Goal: Information Seeking & Learning: Find specific fact

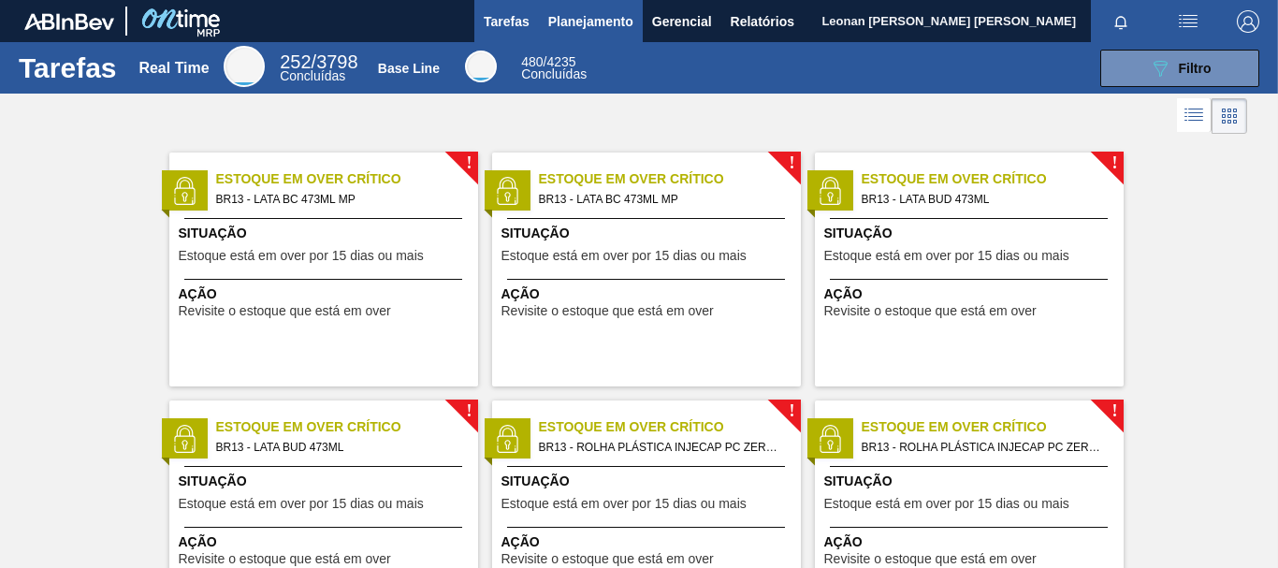
click at [578, 26] on span "Planejamento" at bounding box center [590, 21] width 85 height 22
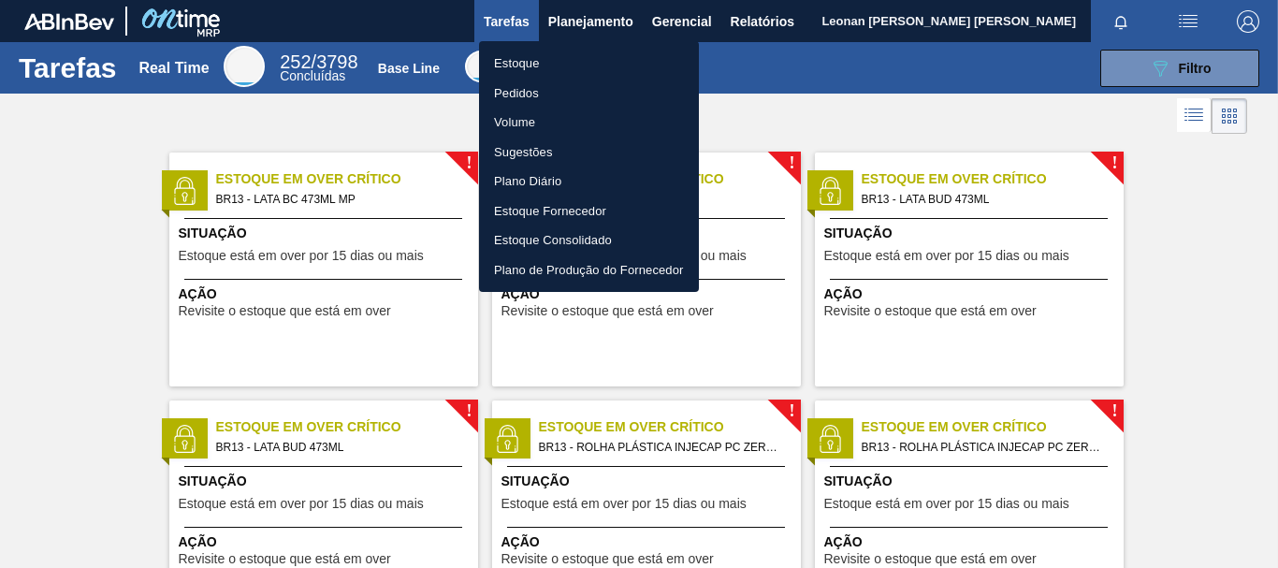
click at [526, 91] on li "Pedidos" at bounding box center [589, 94] width 220 height 30
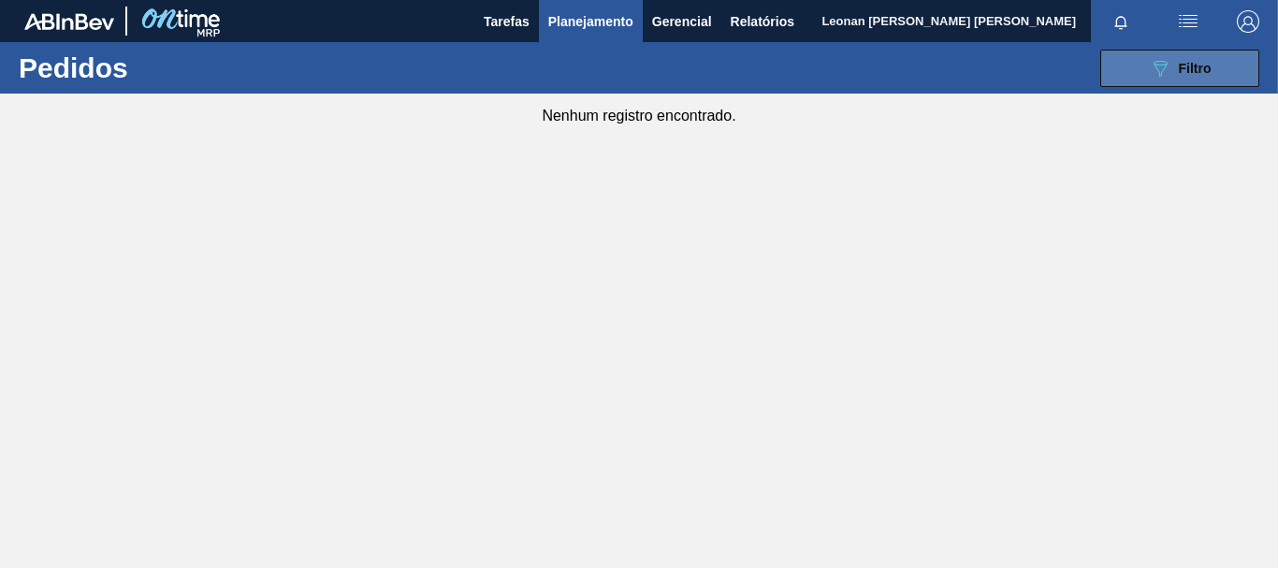
click at [1211, 59] on div "089F7B8B-B2A5-4AFE-B5C0-19BA573D28AC Filtro" at bounding box center [1180, 68] width 63 height 22
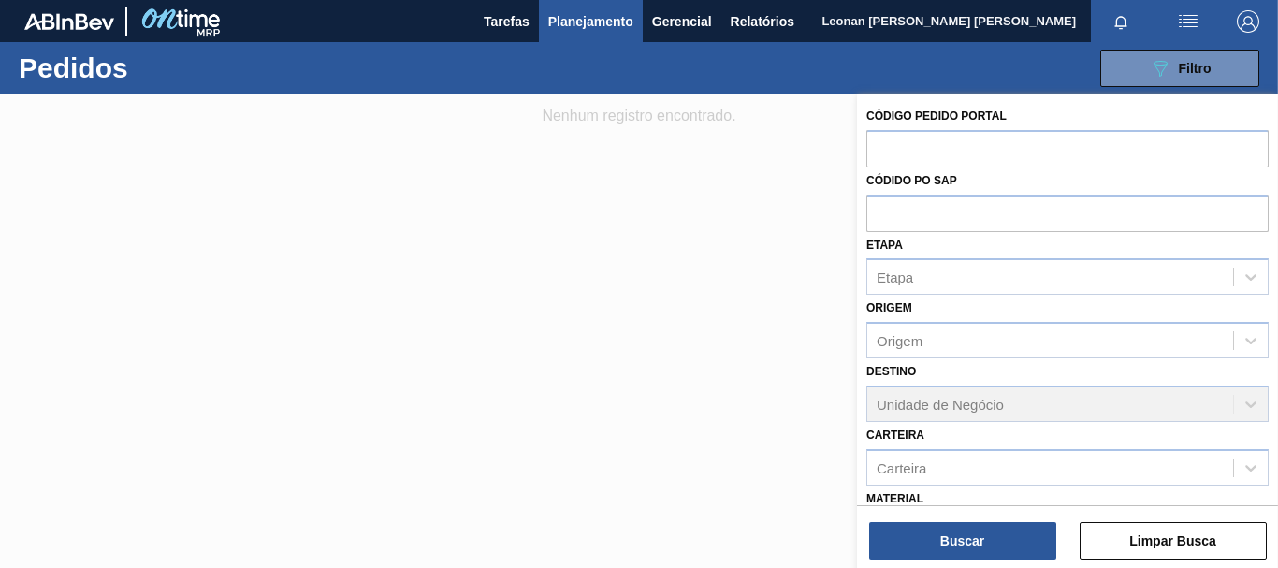
scroll to position [245, 0]
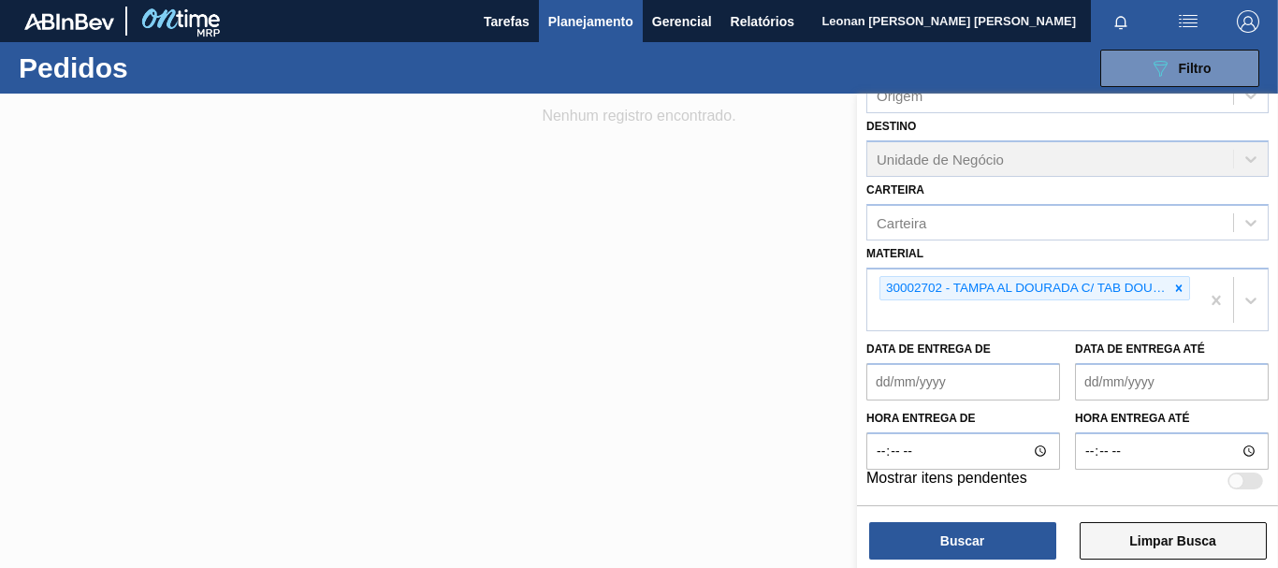
click at [1192, 548] on button "Limpar Busca" at bounding box center [1173, 540] width 187 height 37
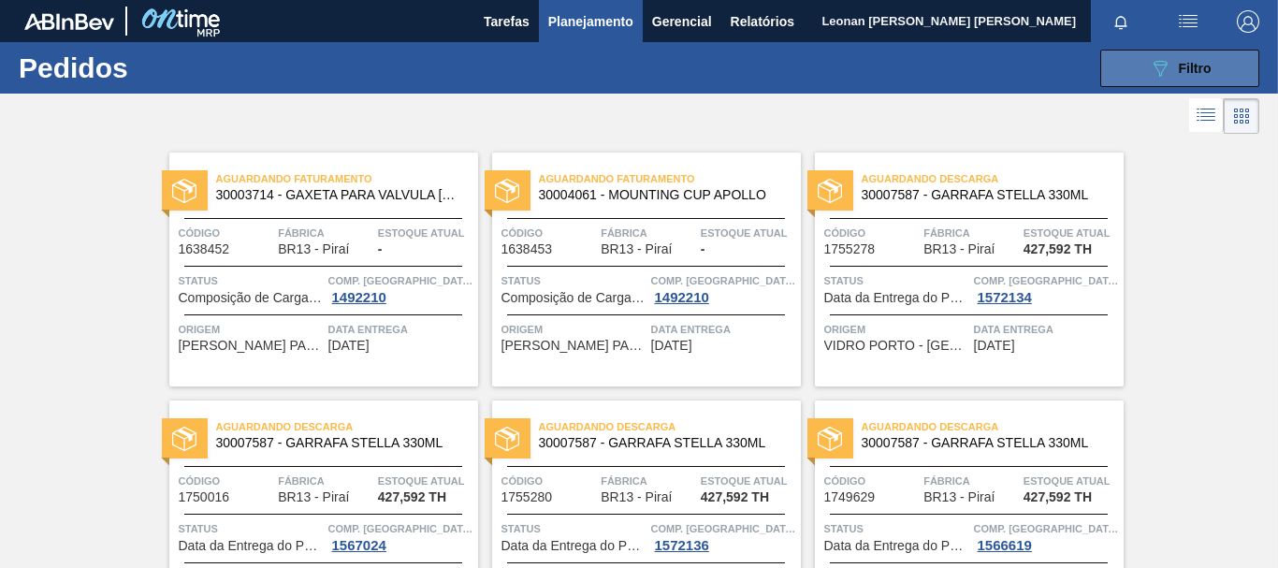
click at [1154, 65] on icon at bounding box center [1161, 69] width 14 height 16
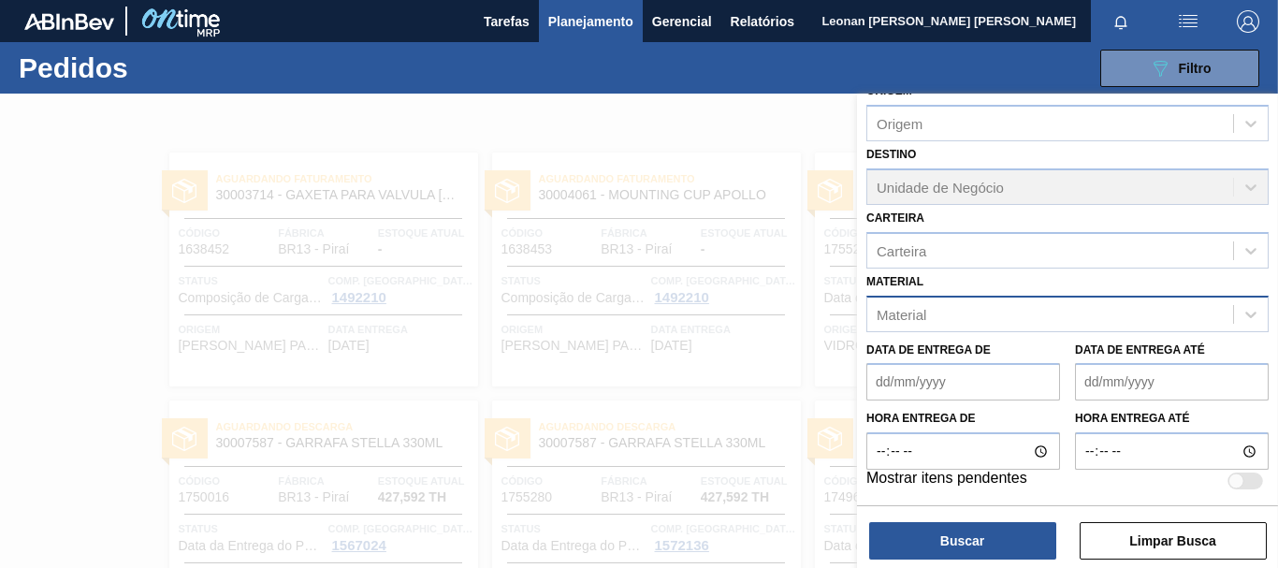
click at [932, 307] on div "Material" at bounding box center [1050, 313] width 366 height 27
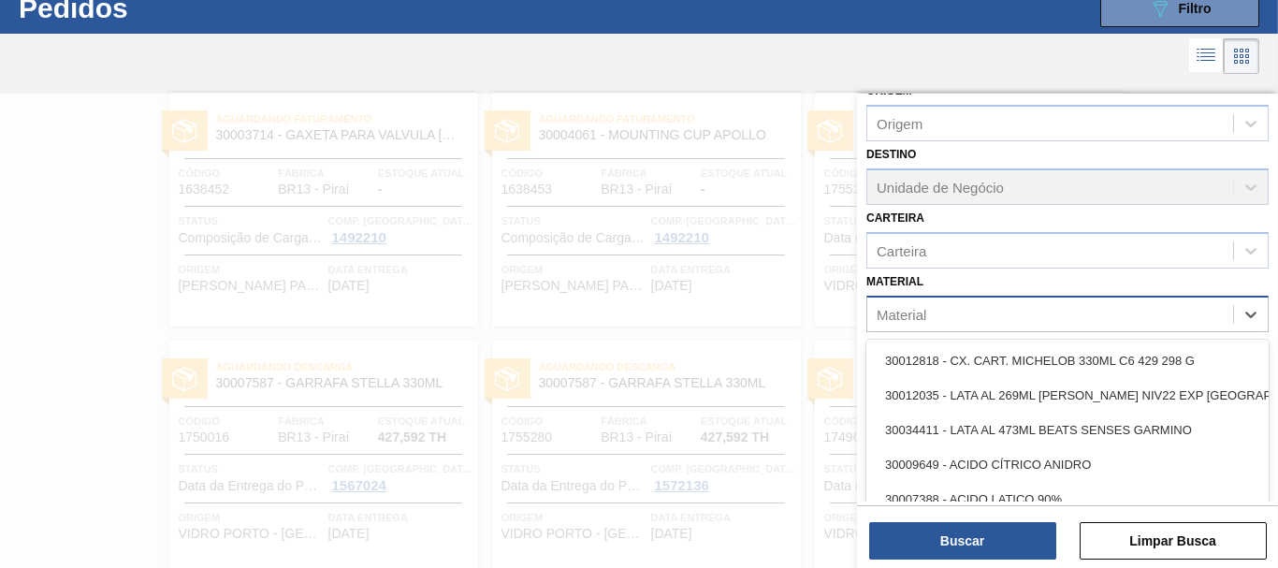
scroll to position [60, 0]
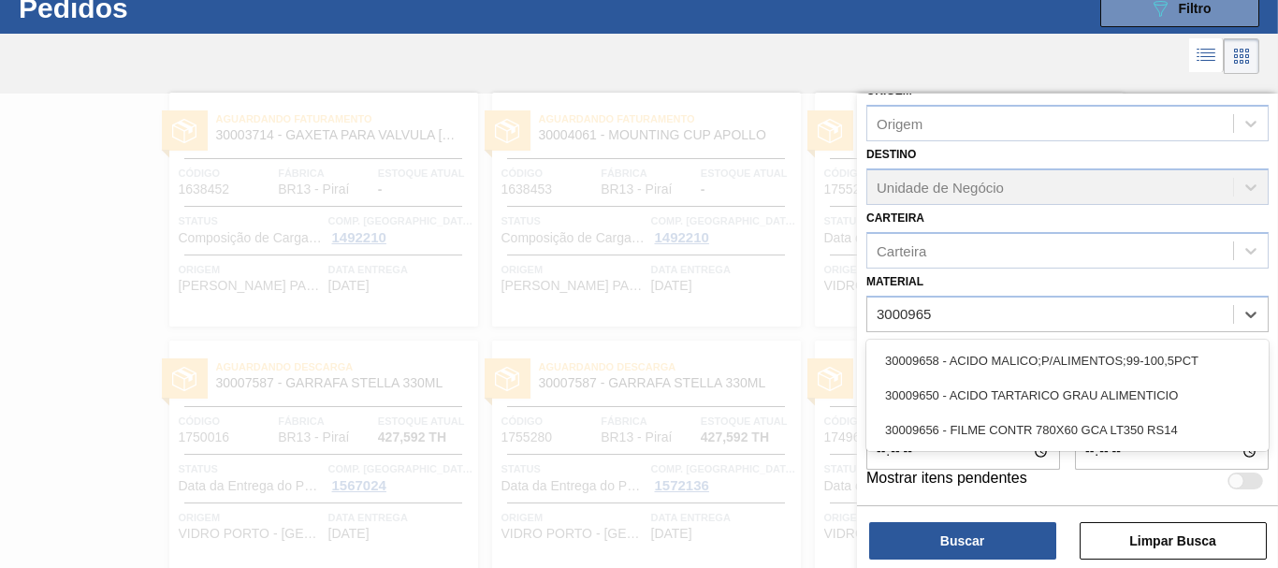
type input "30009658"
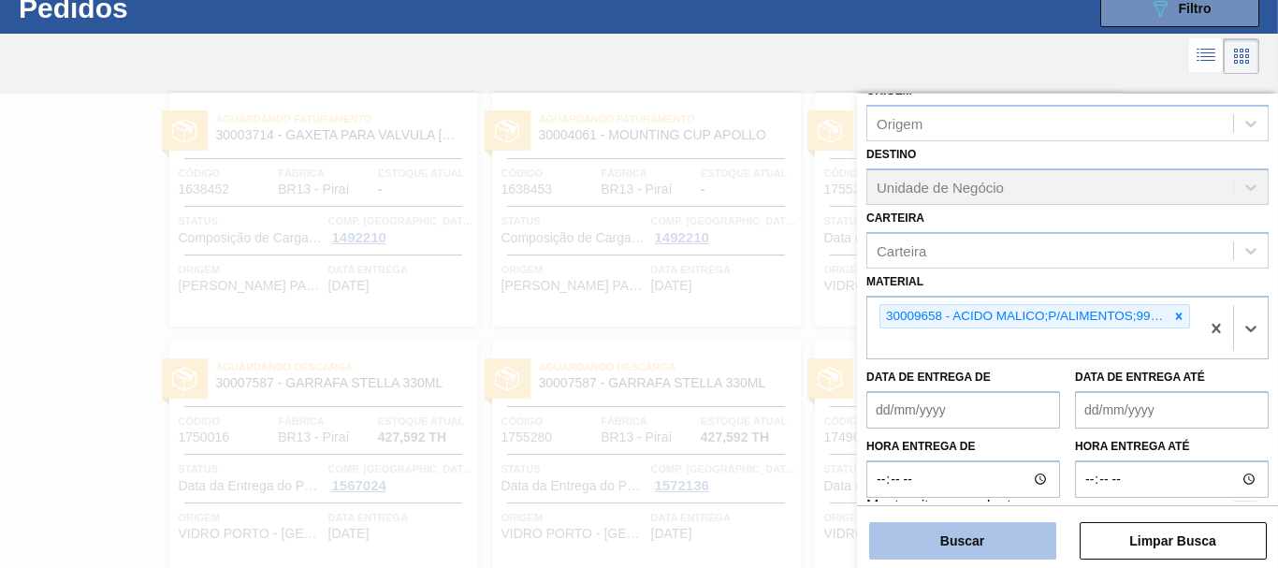
click at [1028, 540] on button "Buscar" at bounding box center [962, 540] width 187 height 37
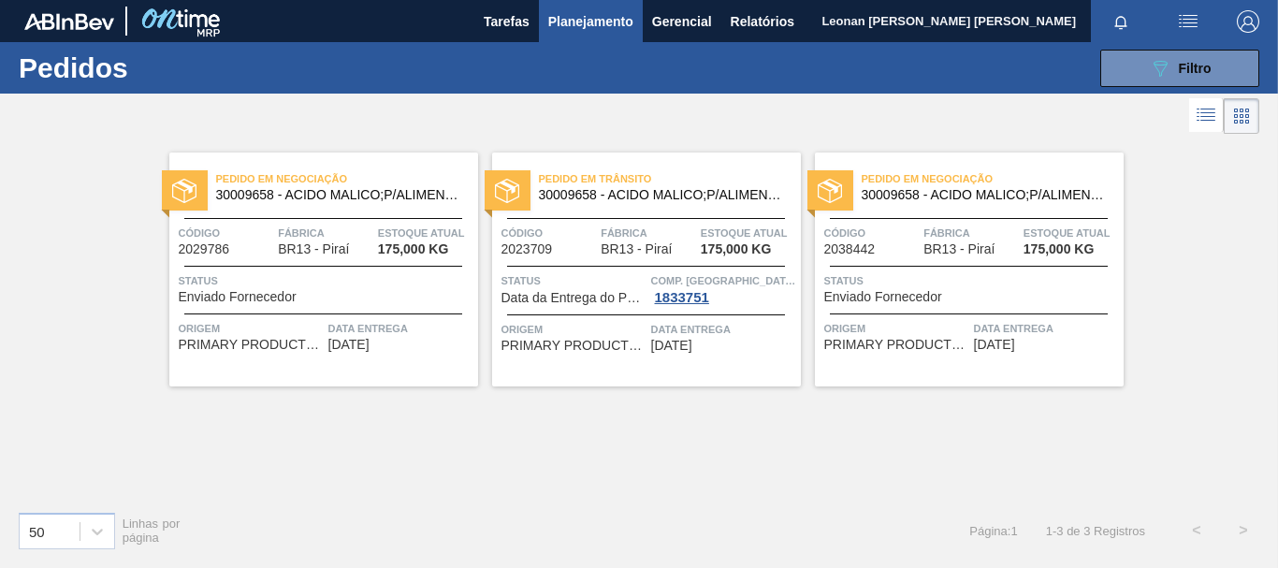
scroll to position [0, 0]
click at [1171, 75] on icon "089F7B8B-B2A5-4AFE-B5C0-19BA573D28AC" at bounding box center [1160, 68] width 22 height 22
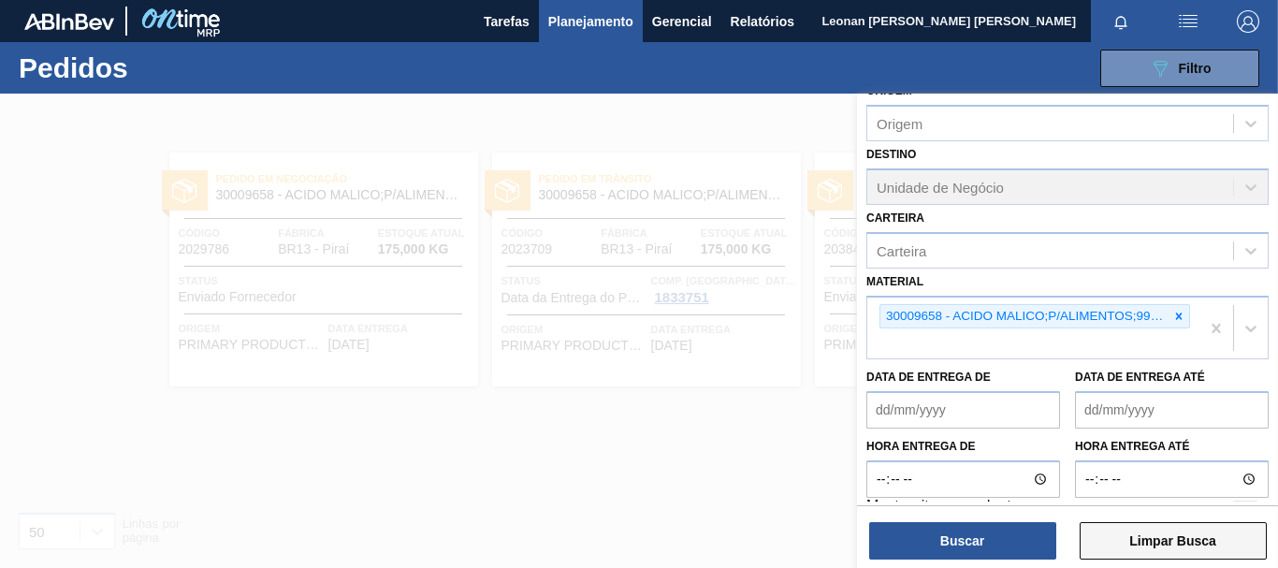
click at [1227, 534] on button "Limpar Busca" at bounding box center [1173, 540] width 187 height 37
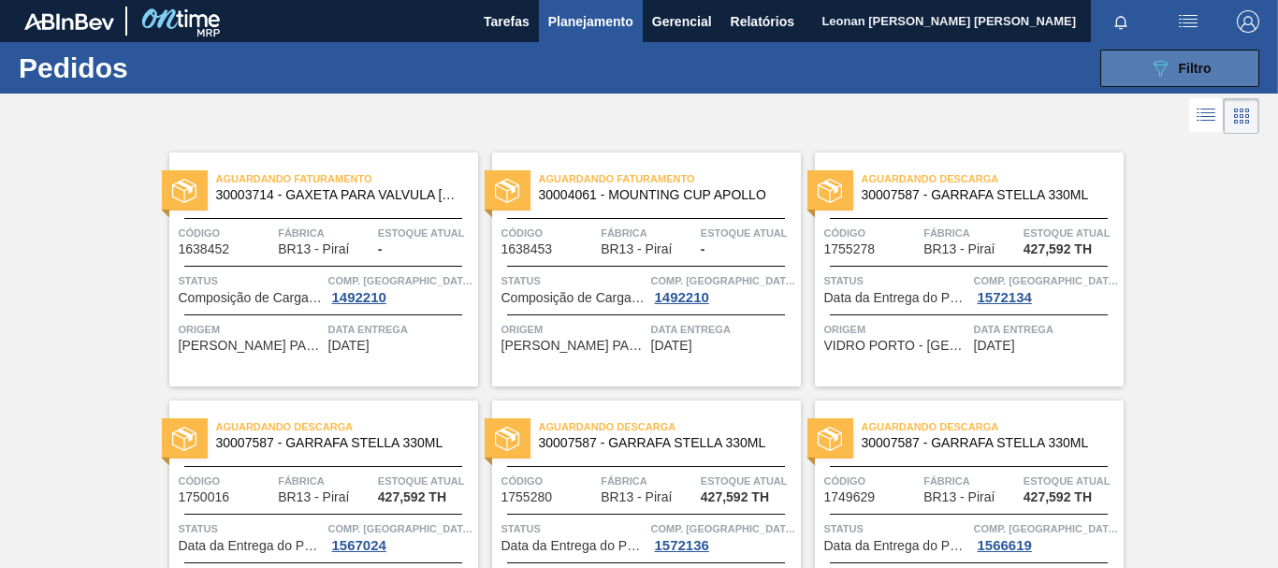
click at [1136, 56] on button "089F7B8B-B2A5-4AFE-B5C0-19BA573D28AC Filtro" at bounding box center [1179, 68] width 159 height 37
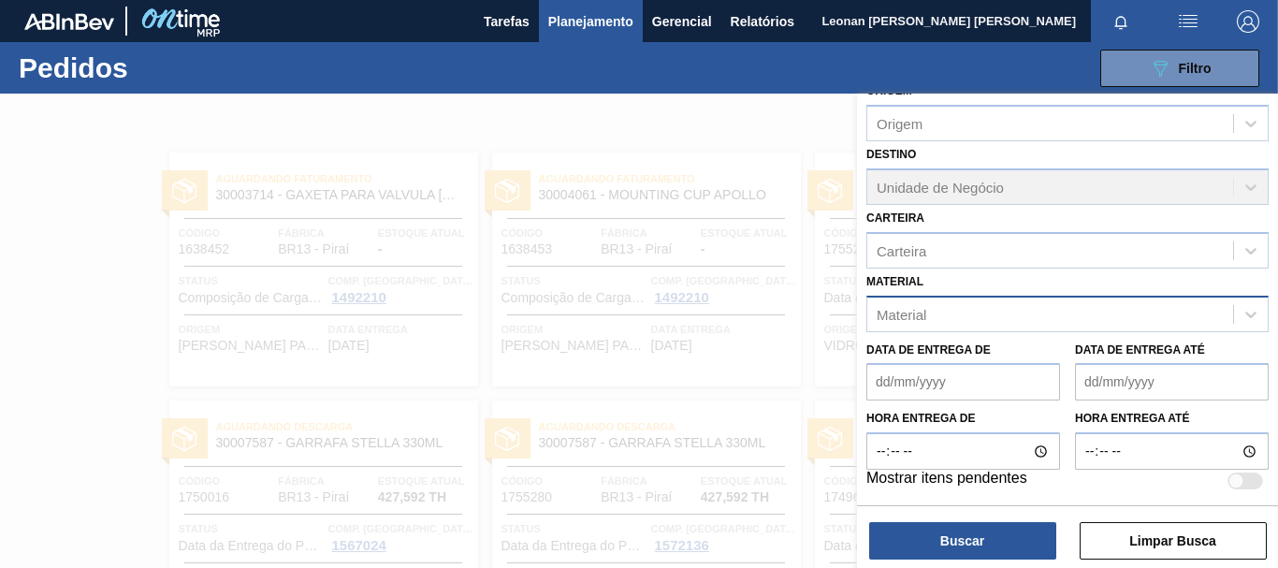
click at [1015, 312] on div "Material" at bounding box center [1050, 313] width 366 height 27
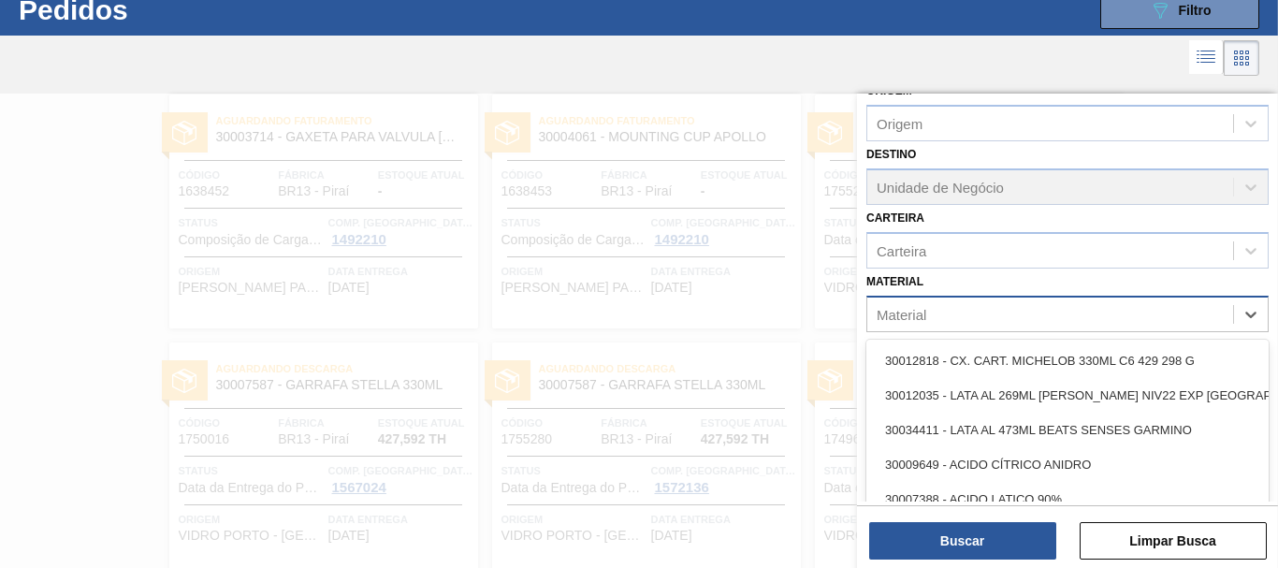
scroll to position [60, 0]
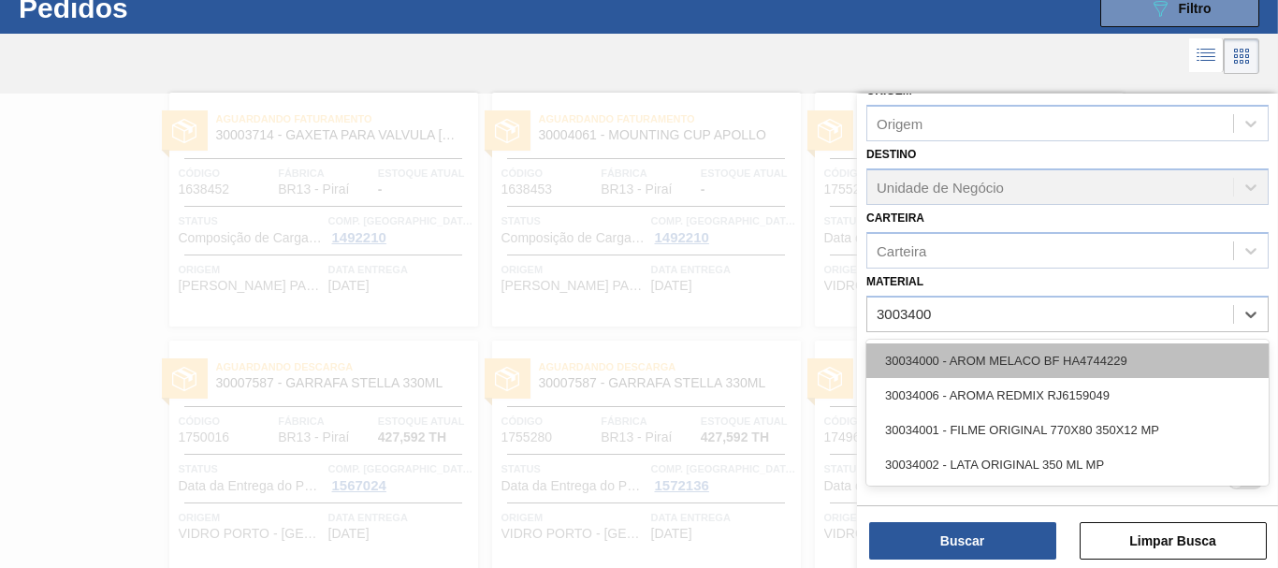
type input "30034006"
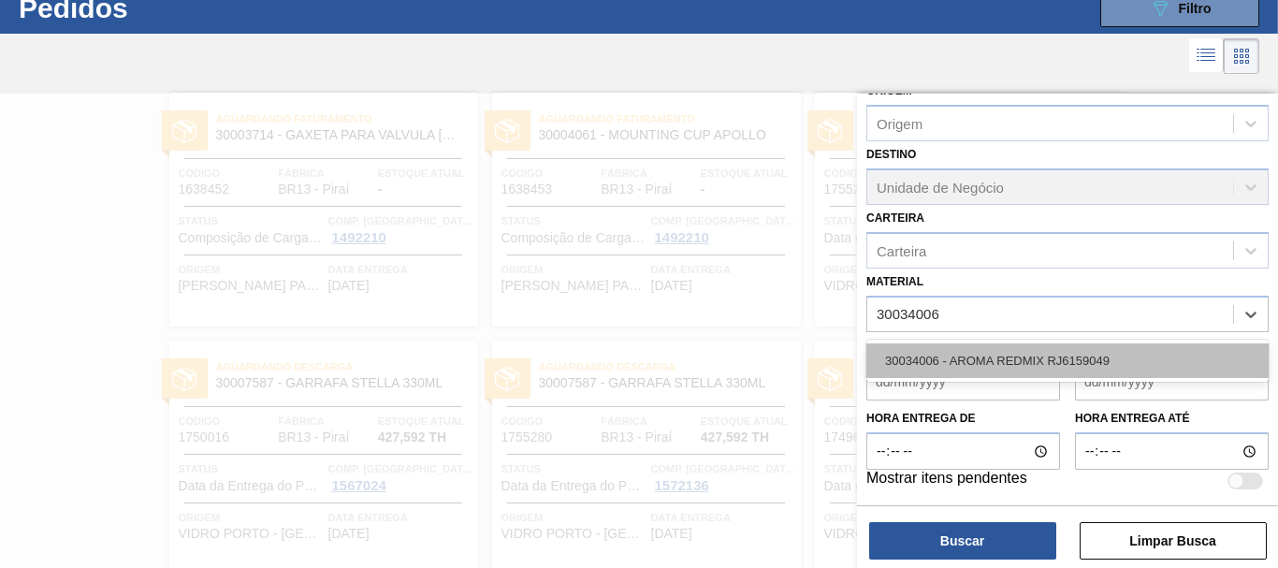
click at [1050, 351] on div "30034006 - AROMA REDMIX RJ6159049" at bounding box center [1067, 360] width 402 height 35
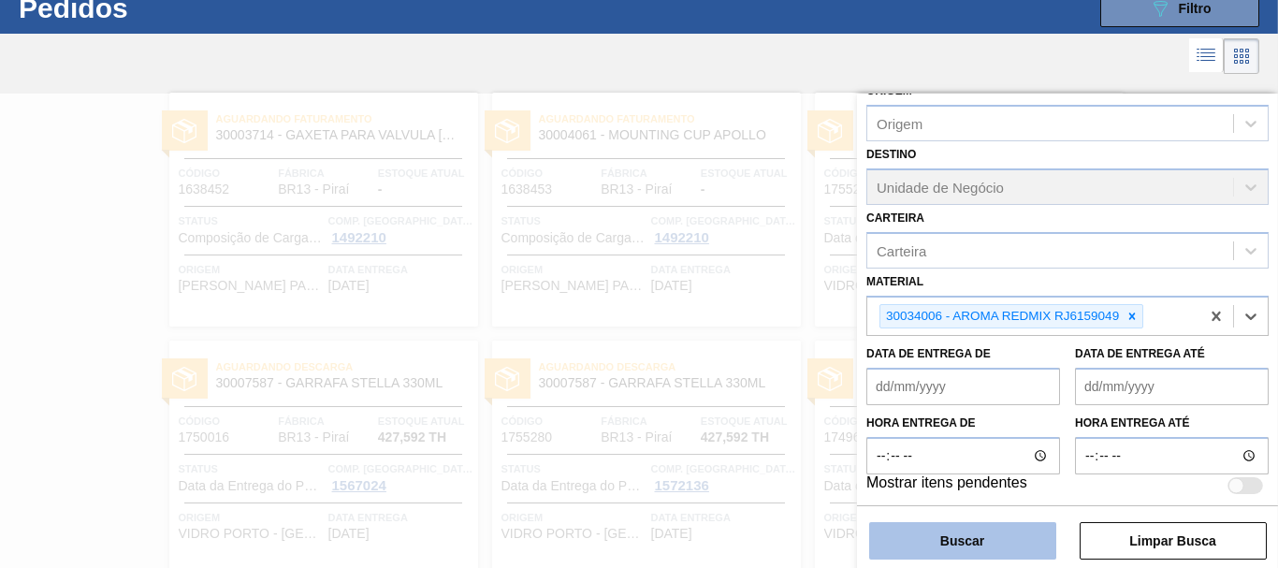
click at [997, 540] on button "Buscar" at bounding box center [962, 540] width 187 height 37
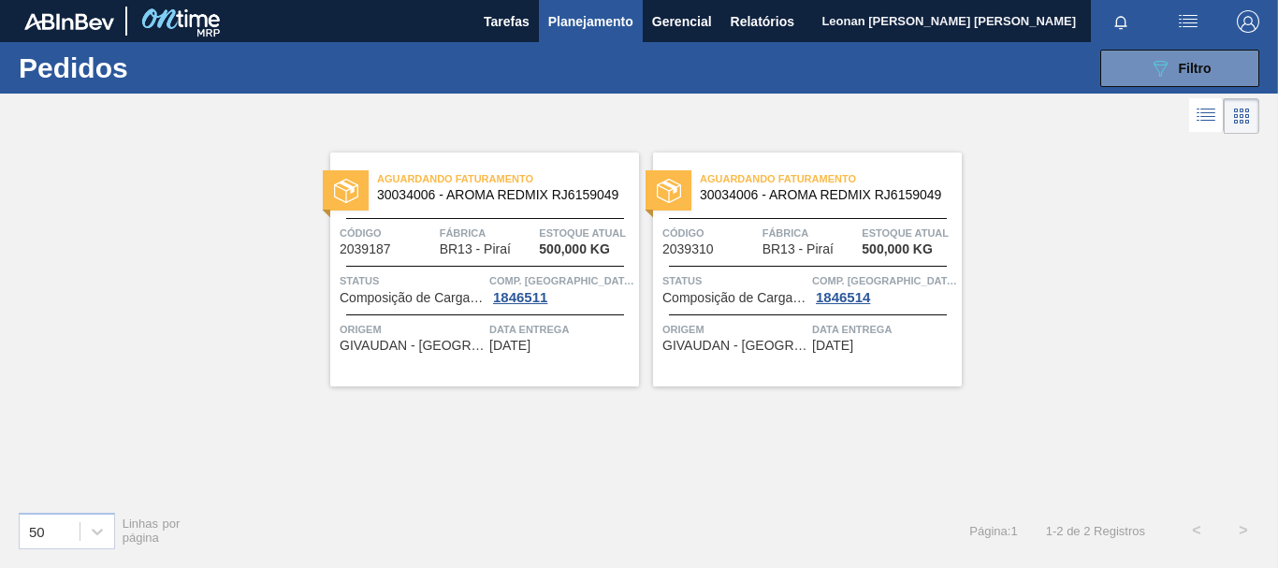
scroll to position [0, 0]
click at [1114, 77] on button "089F7B8B-B2A5-4AFE-B5C0-19BA573D28AC Filtro" at bounding box center [1179, 68] width 159 height 37
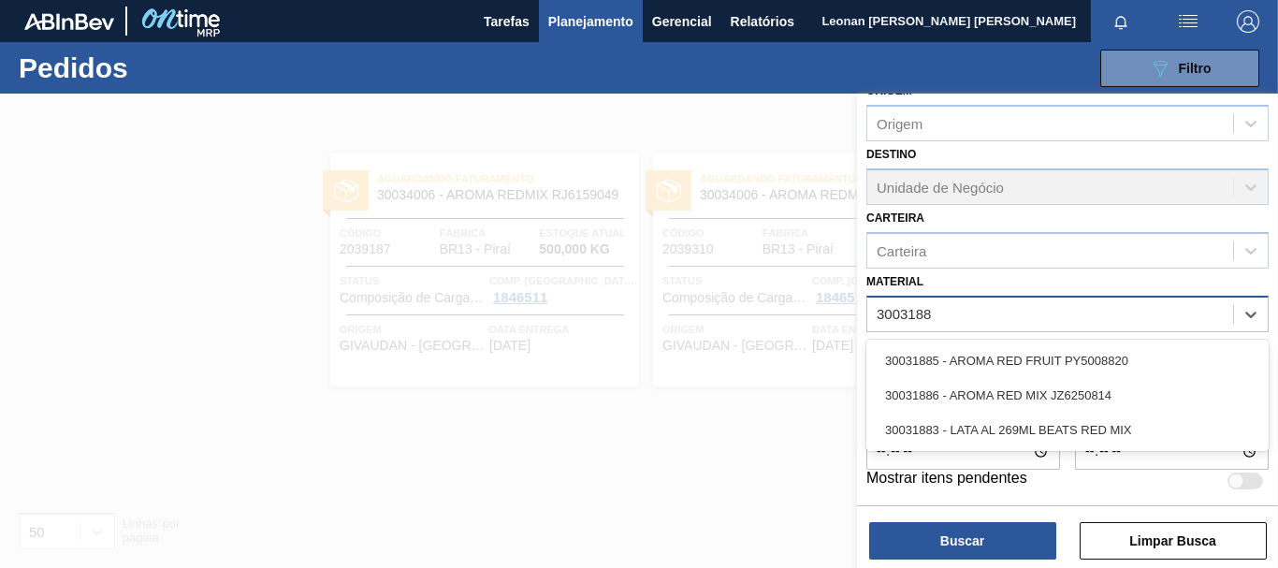
type input "30031885"
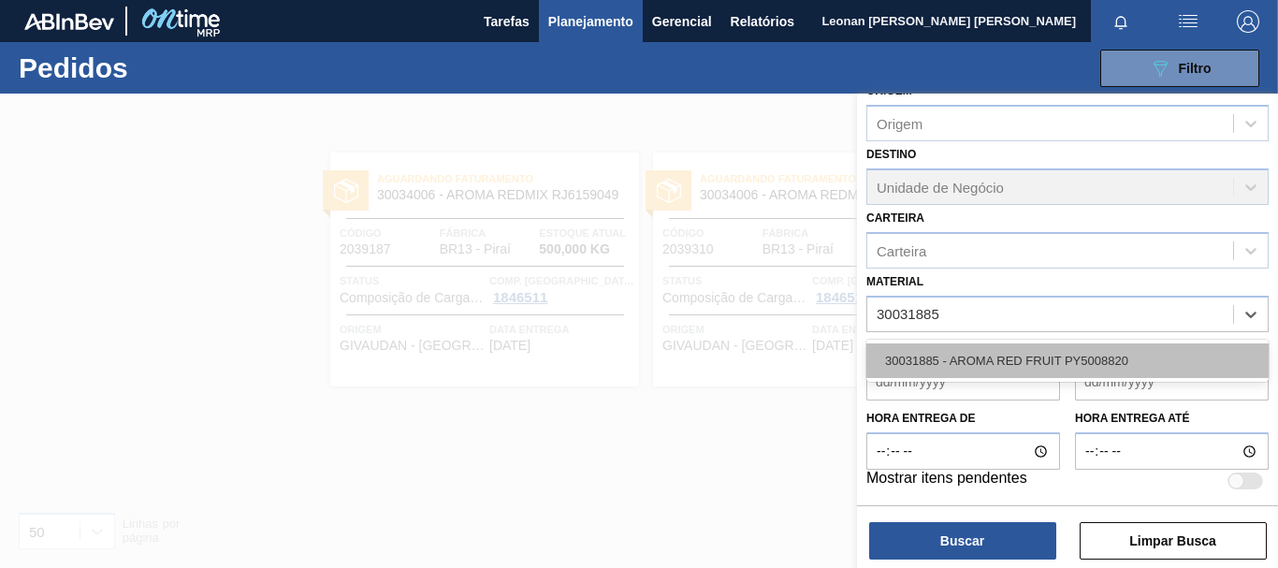
click at [1151, 360] on div "30031885 - AROMA RED FRUIT PY5008820" at bounding box center [1067, 360] width 402 height 35
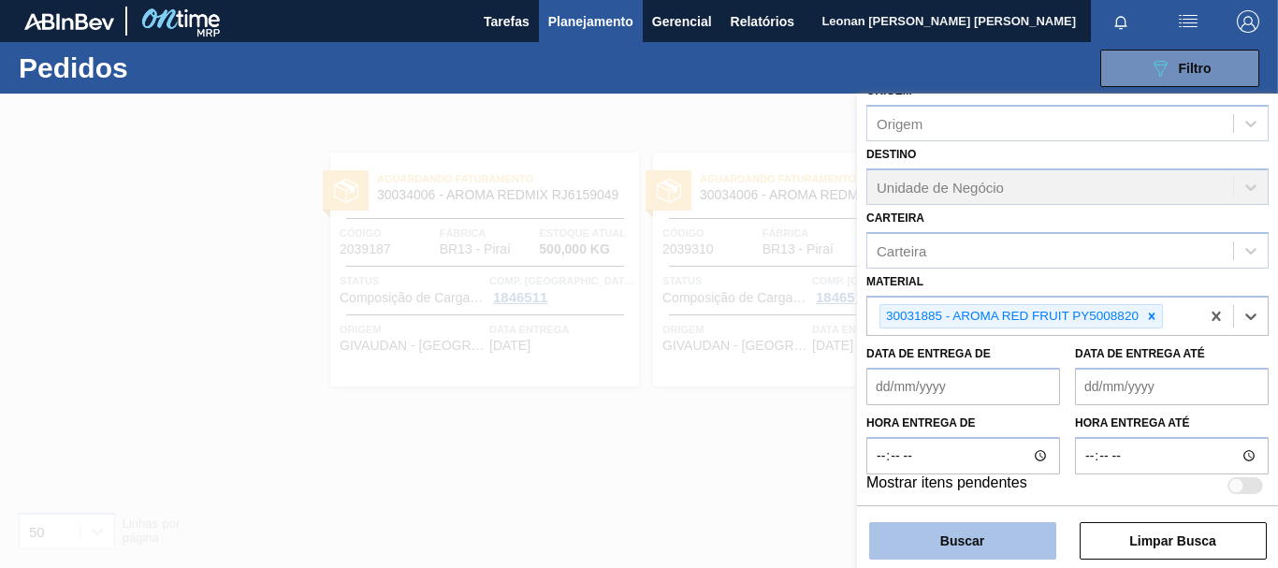
click at [966, 537] on button "Buscar" at bounding box center [962, 540] width 187 height 37
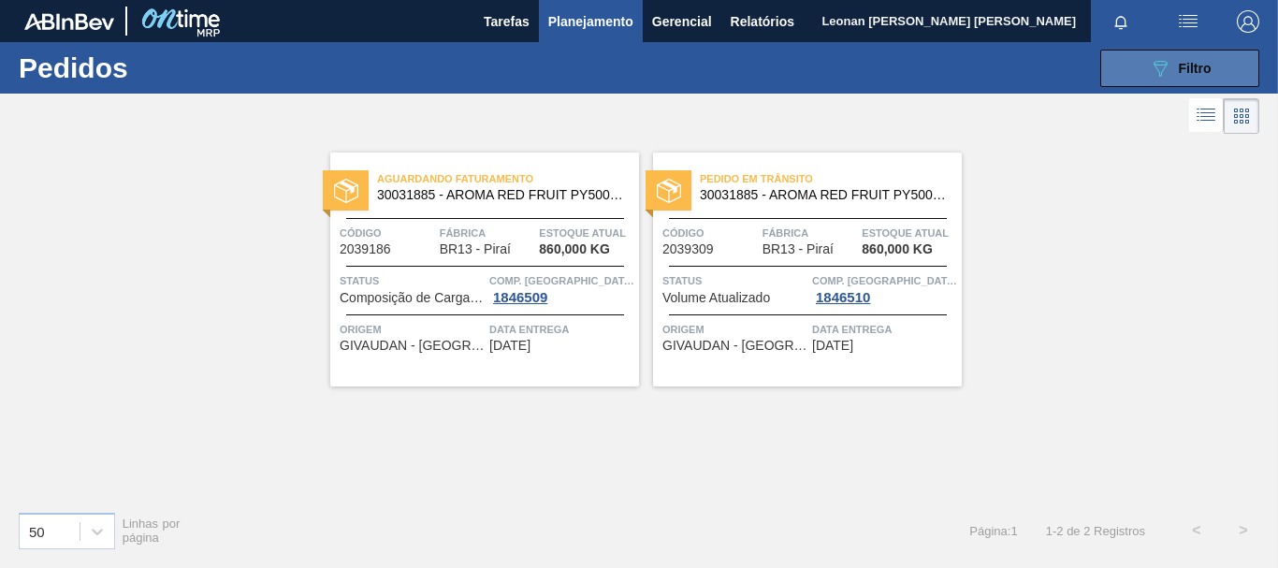
click at [1194, 62] on span "Filtro" at bounding box center [1195, 68] width 33 height 15
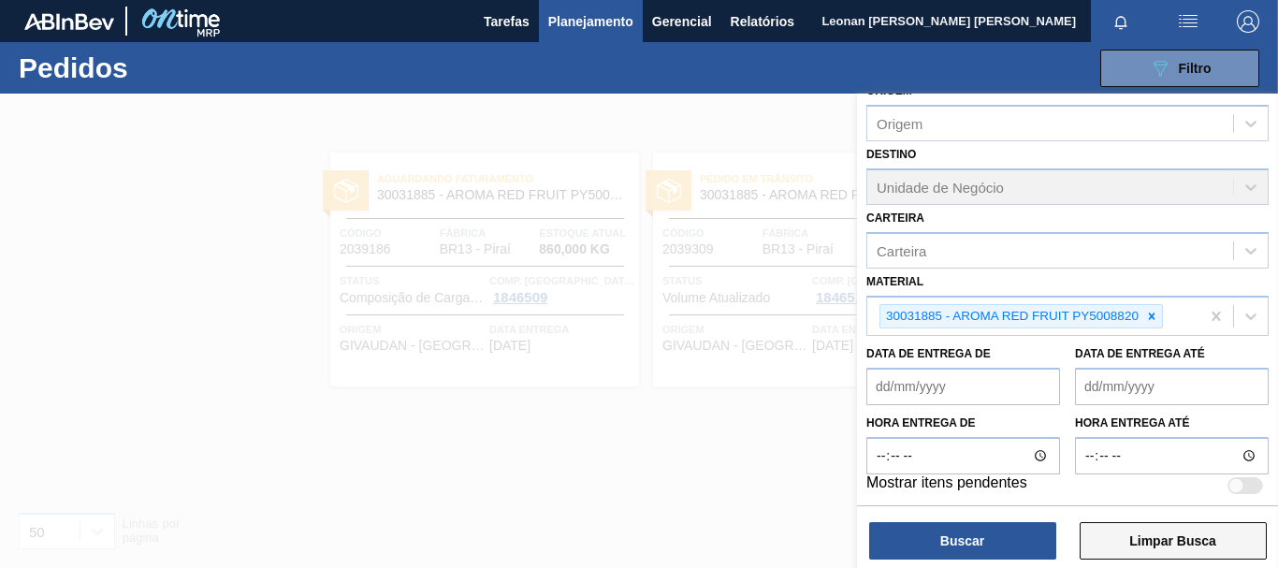
click at [1196, 542] on button "Limpar Busca" at bounding box center [1173, 540] width 187 height 37
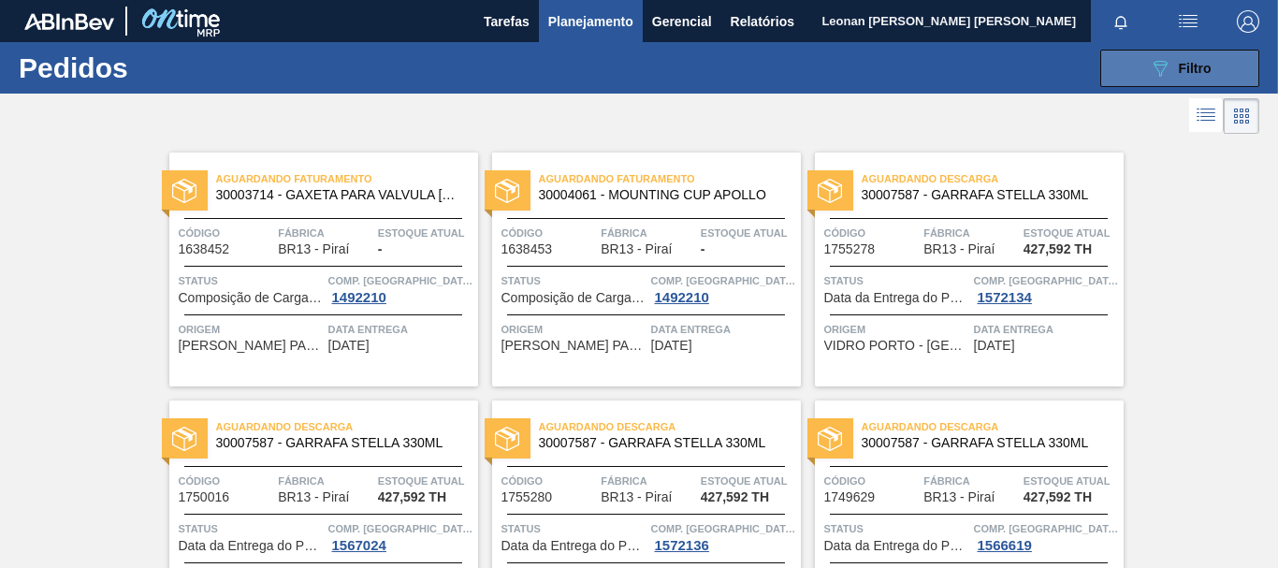
click at [1143, 79] on button "089F7B8B-B2A5-4AFE-B5C0-19BA573D28AC Filtro" at bounding box center [1179, 68] width 159 height 37
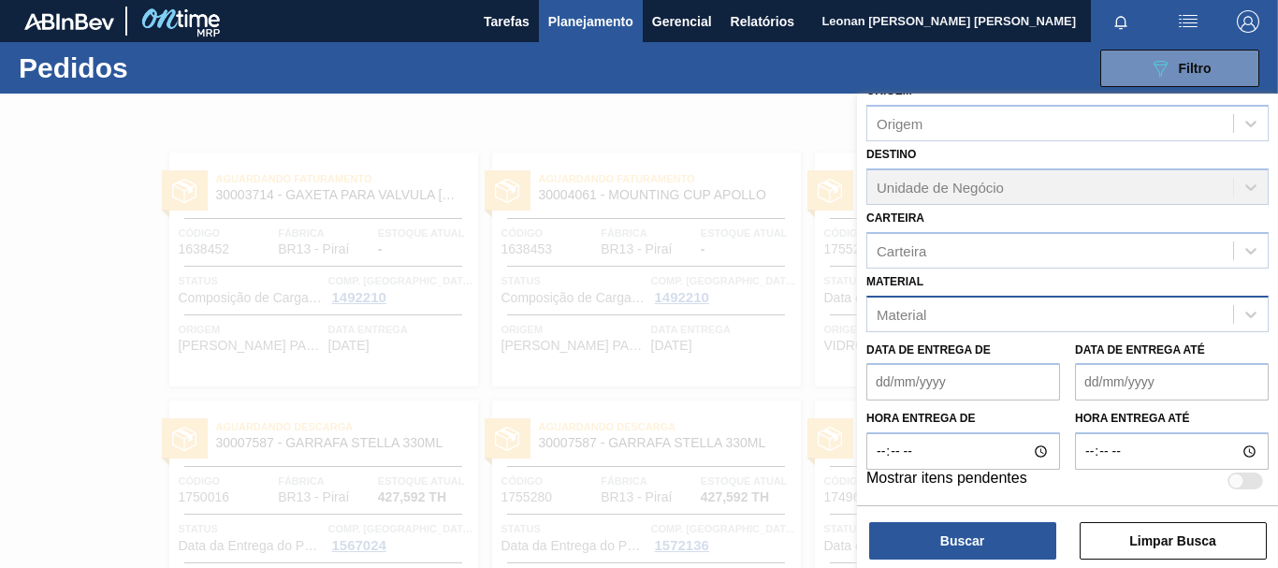
click at [989, 323] on div "Material" at bounding box center [1050, 313] width 366 height 27
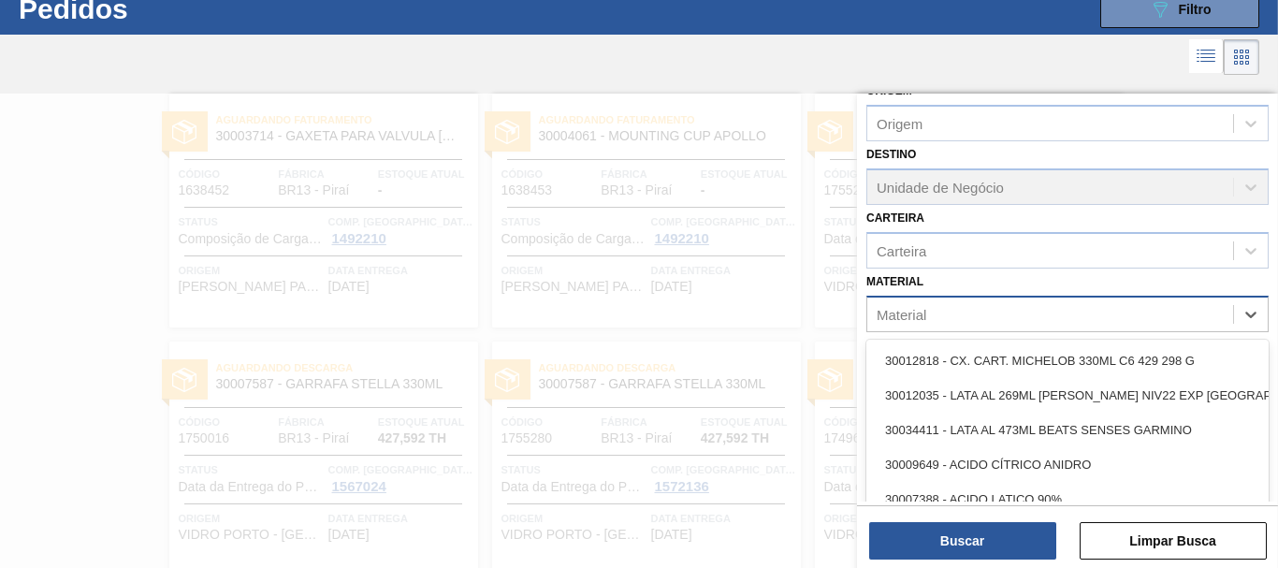
scroll to position [60, 0]
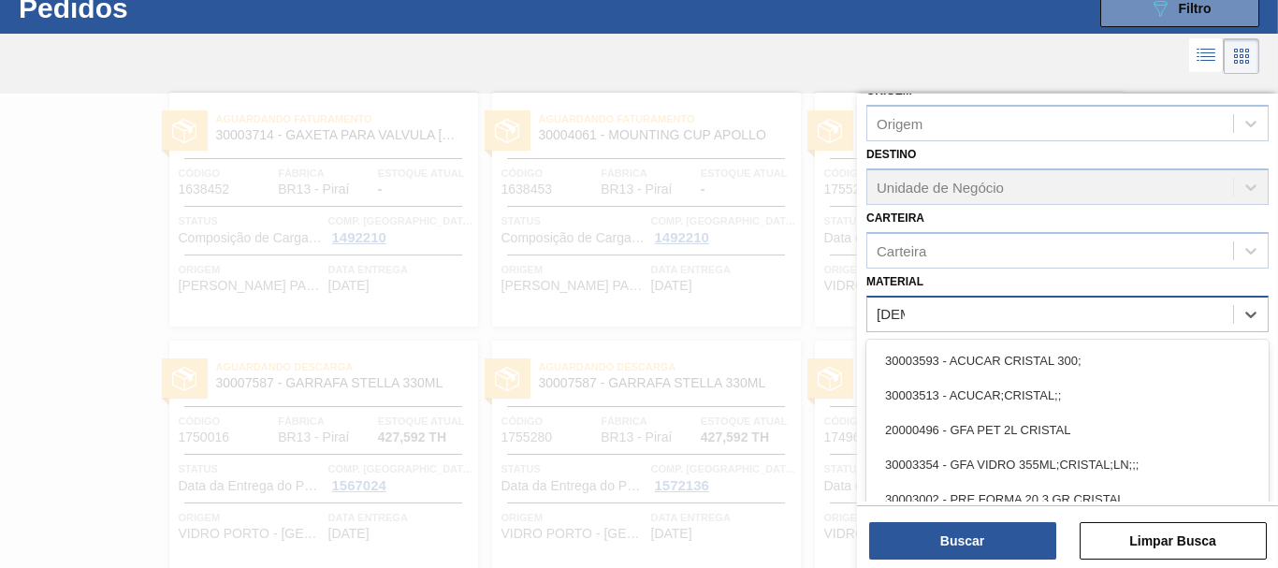
type input "[DEMOGRAPHIC_DATA]"
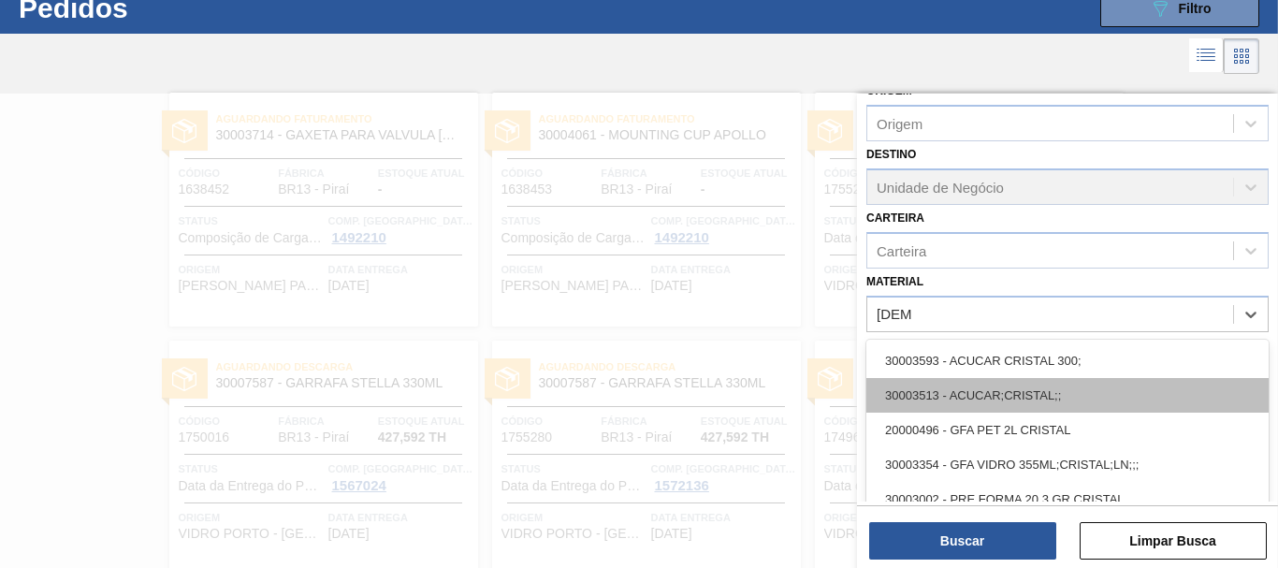
click at [1024, 398] on div "30003513 - ACUCAR;CRISTAL;;" at bounding box center [1067, 395] width 402 height 35
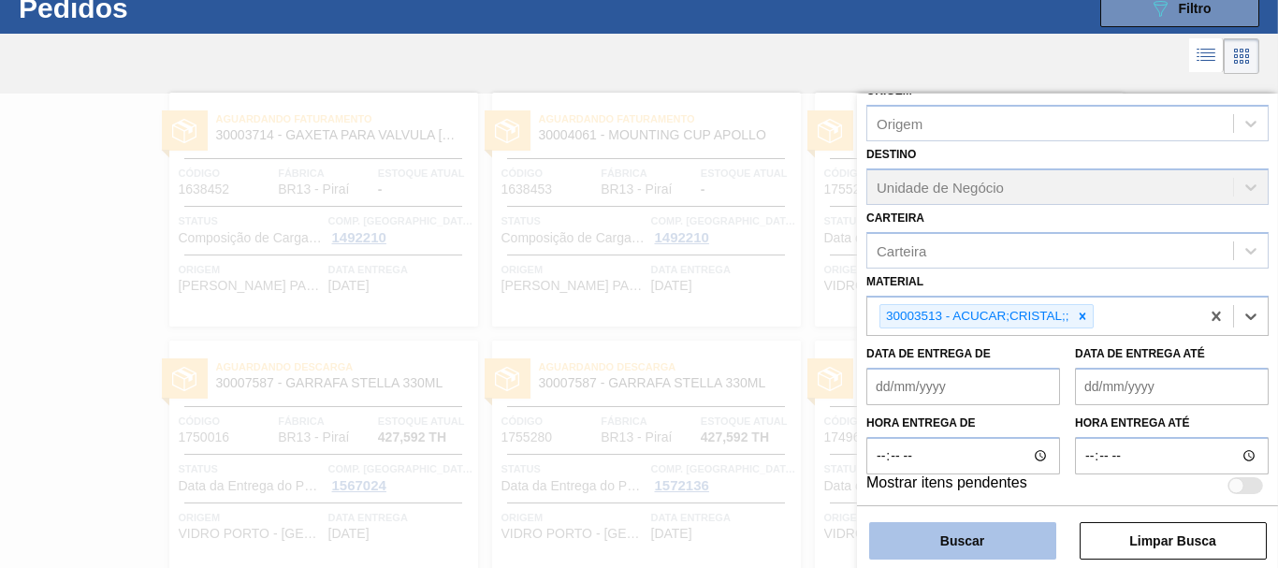
click at [1017, 546] on button "Buscar" at bounding box center [962, 540] width 187 height 37
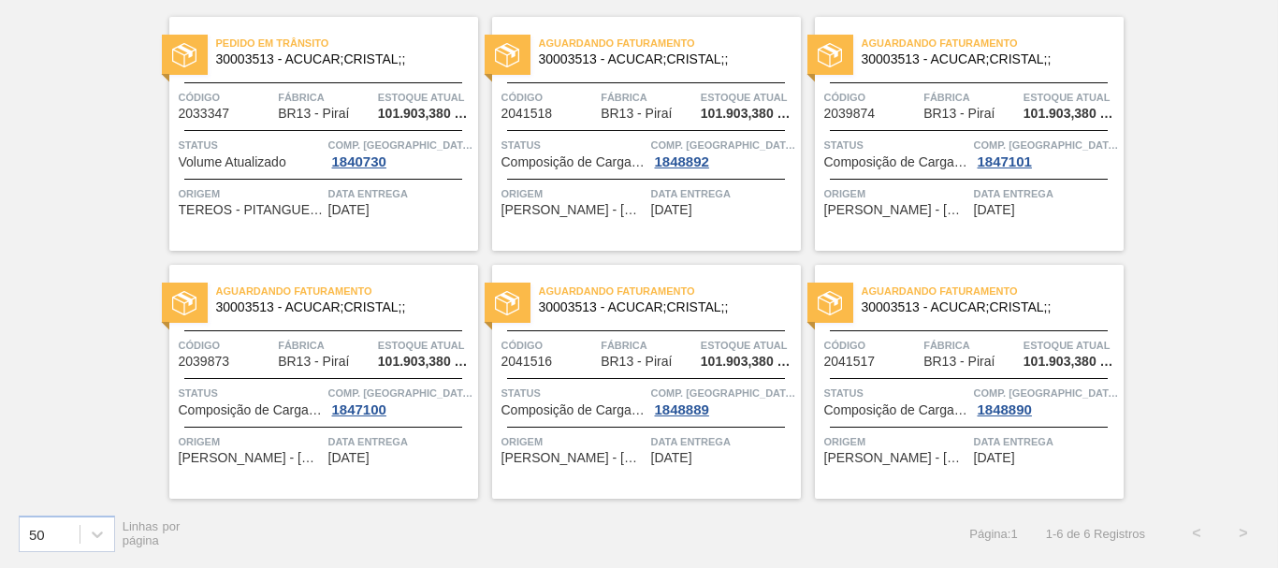
scroll to position [0, 0]
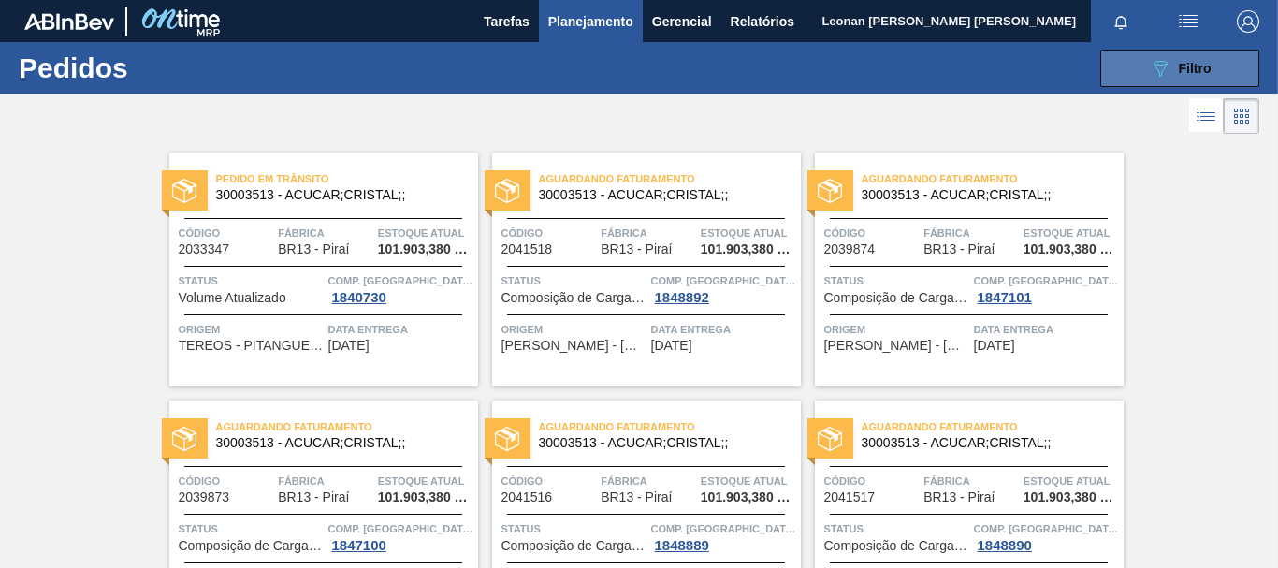
click at [1197, 75] on span "Filtro" at bounding box center [1195, 68] width 33 height 15
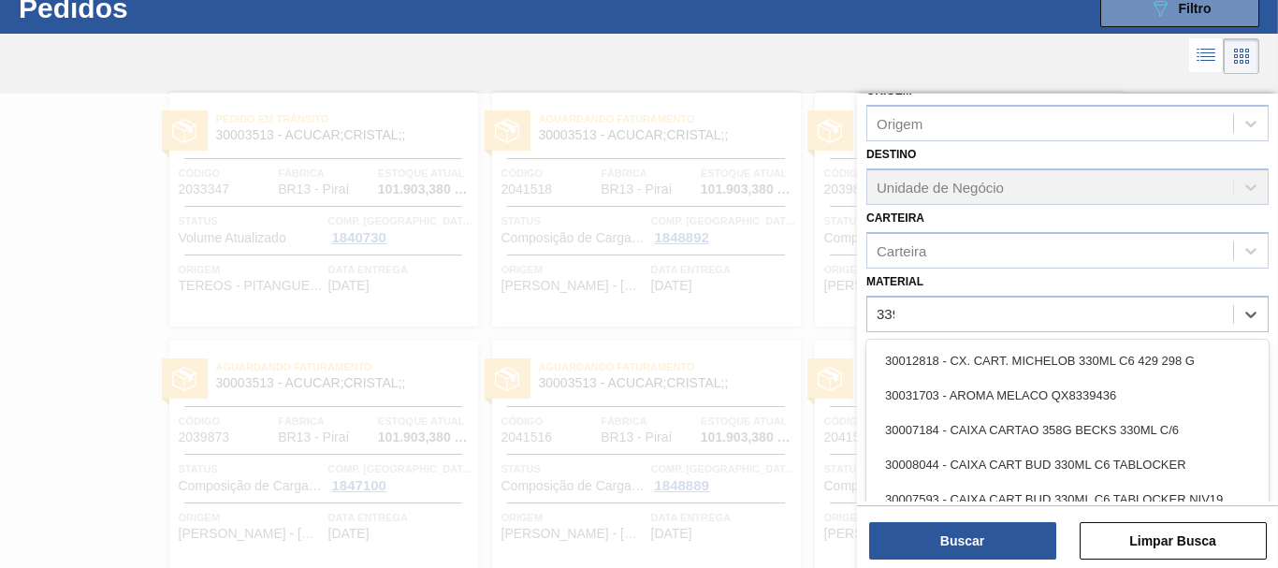
scroll to position [60, 0]
type input "3393"
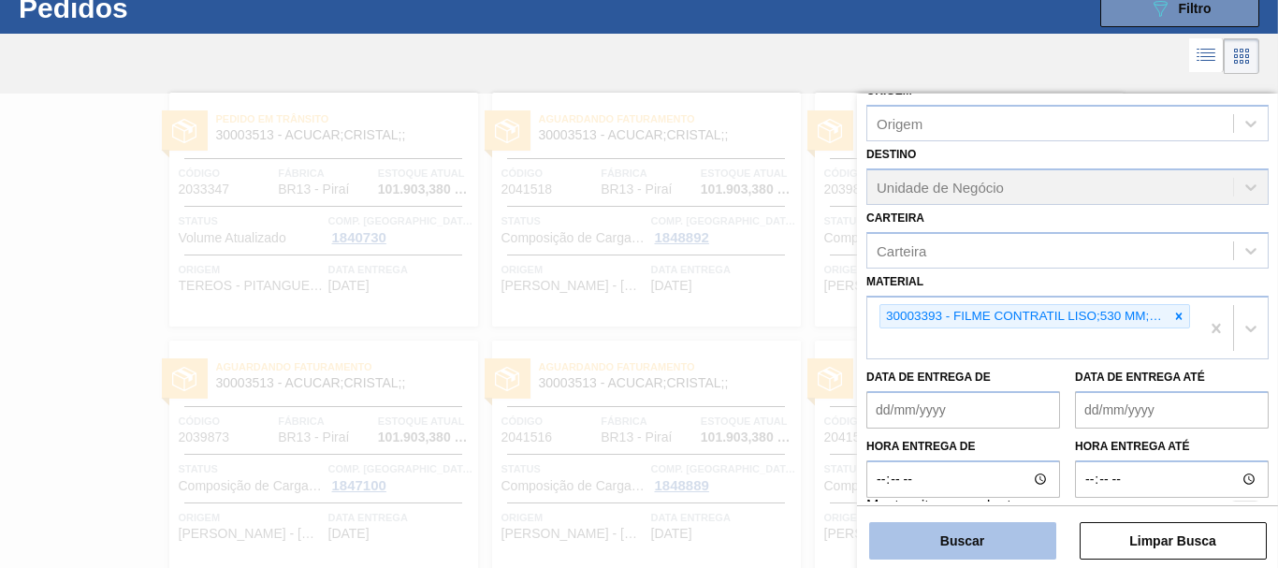
click at [937, 542] on button "Buscar" at bounding box center [962, 540] width 187 height 37
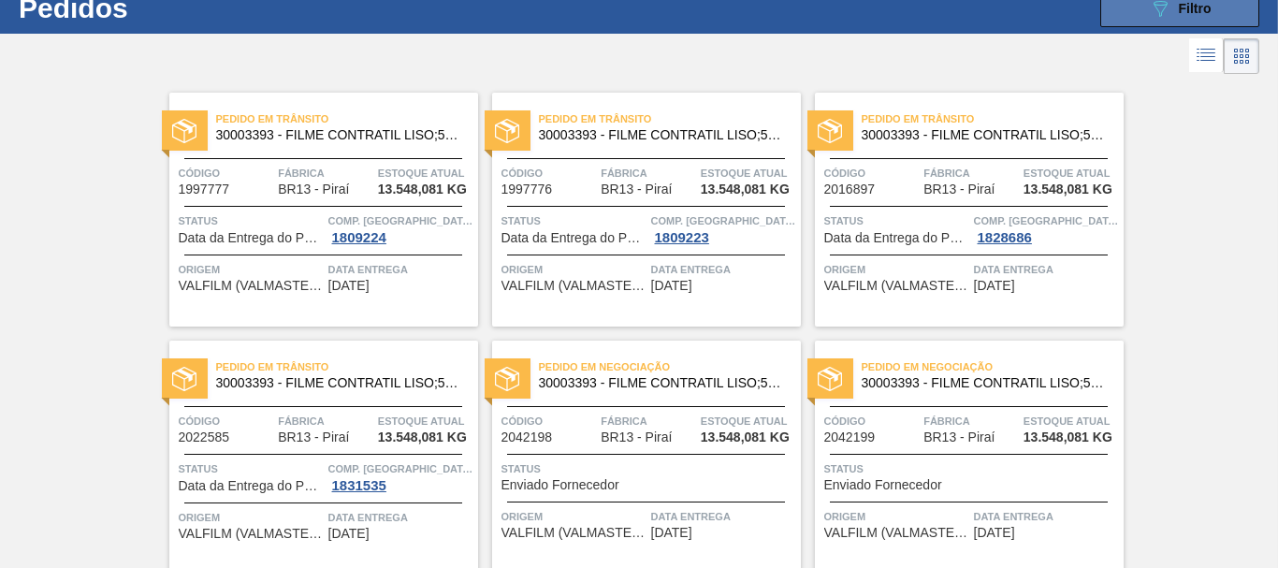
click at [1203, 12] on span "Filtro" at bounding box center [1195, 8] width 33 height 15
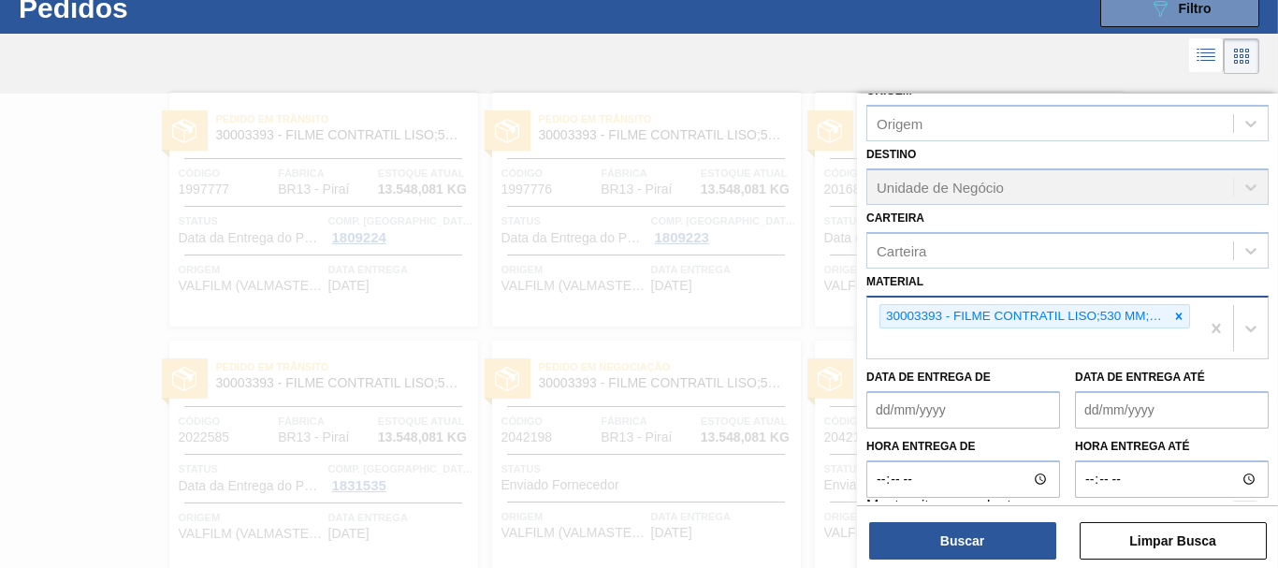
click at [1176, 313] on icon at bounding box center [1179, 316] width 7 height 7
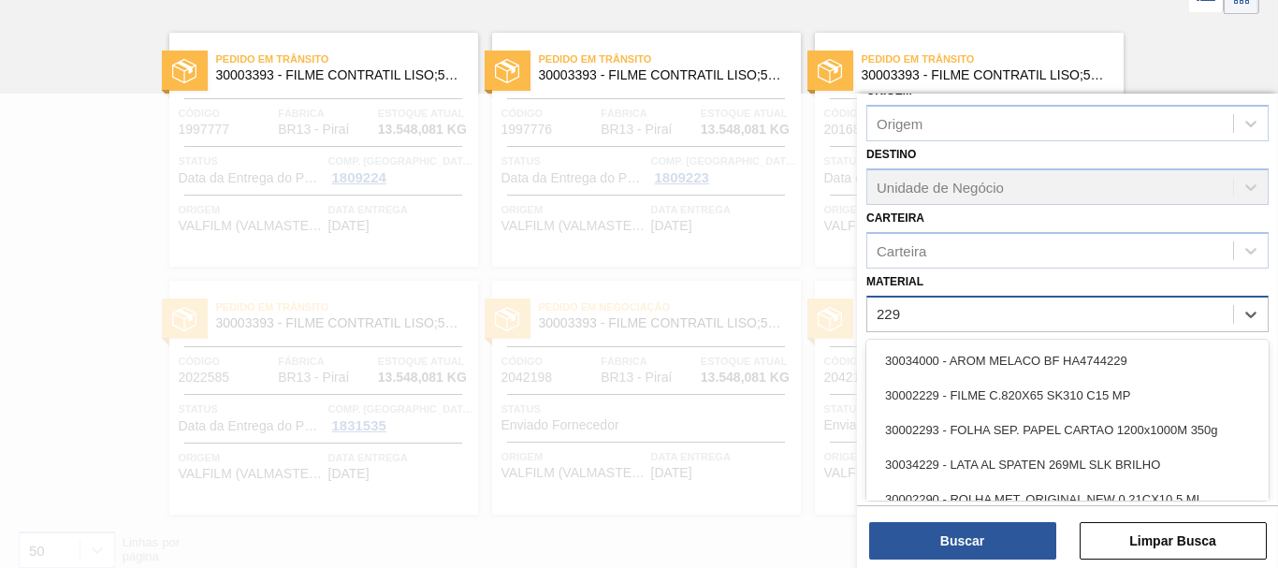
scroll to position [120, 0]
type input "2293"
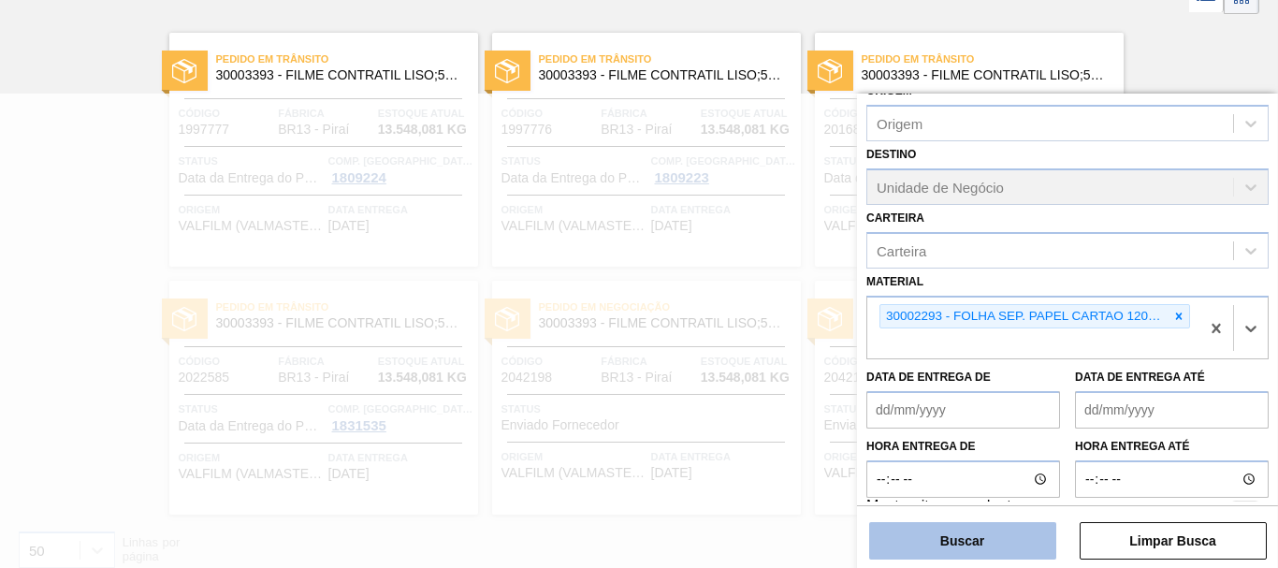
click at [1020, 543] on button "Buscar" at bounding box center [962, 540] width 187 height 37
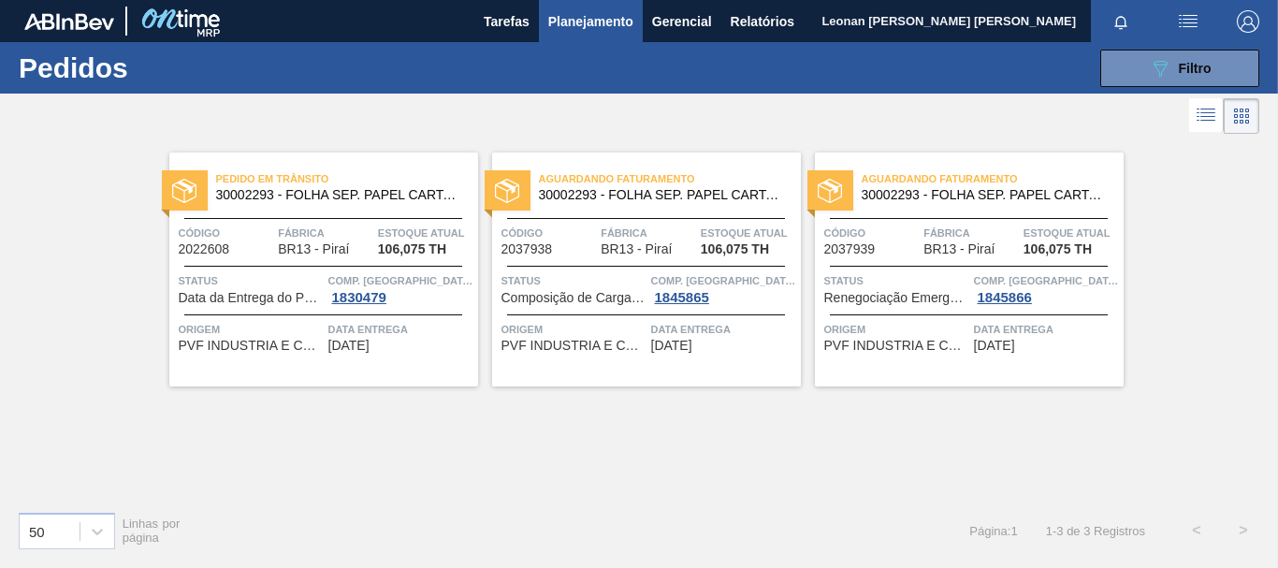
scroll to position [0, 0]
click at [1218, 76] on button "089F7B8B-B2A5-4AFE-B5C0-19BA573D28AC Filtro" at bounding box center [1179, 68] width 159 height 37
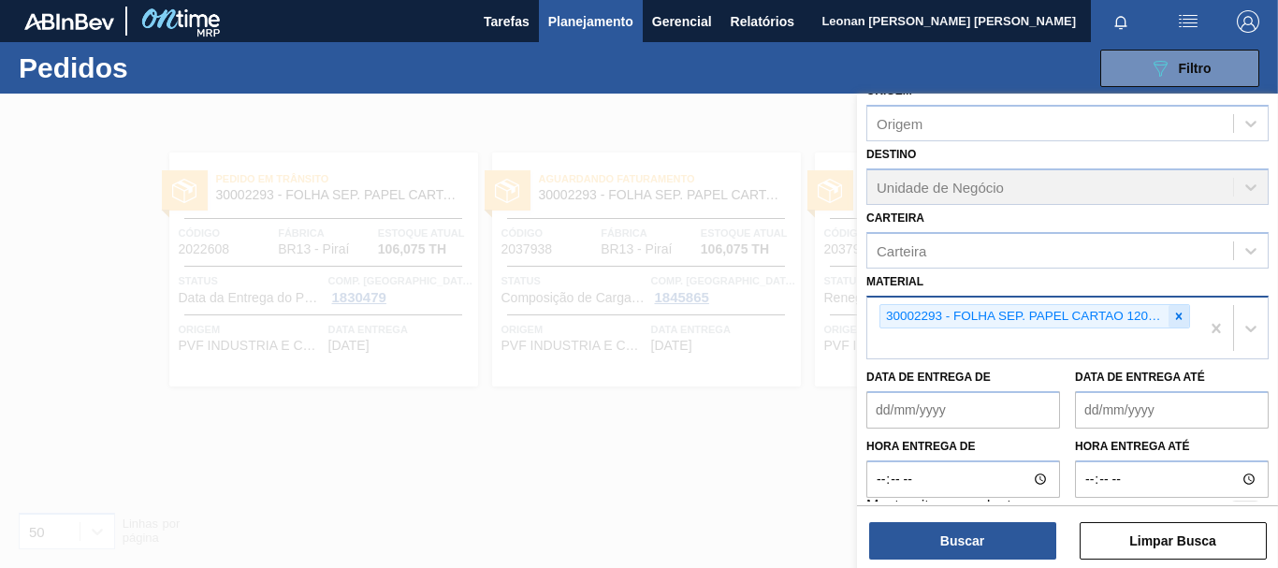
click at [1176, 320] on icon at bounding box center [1178, 316] width 13 height 13
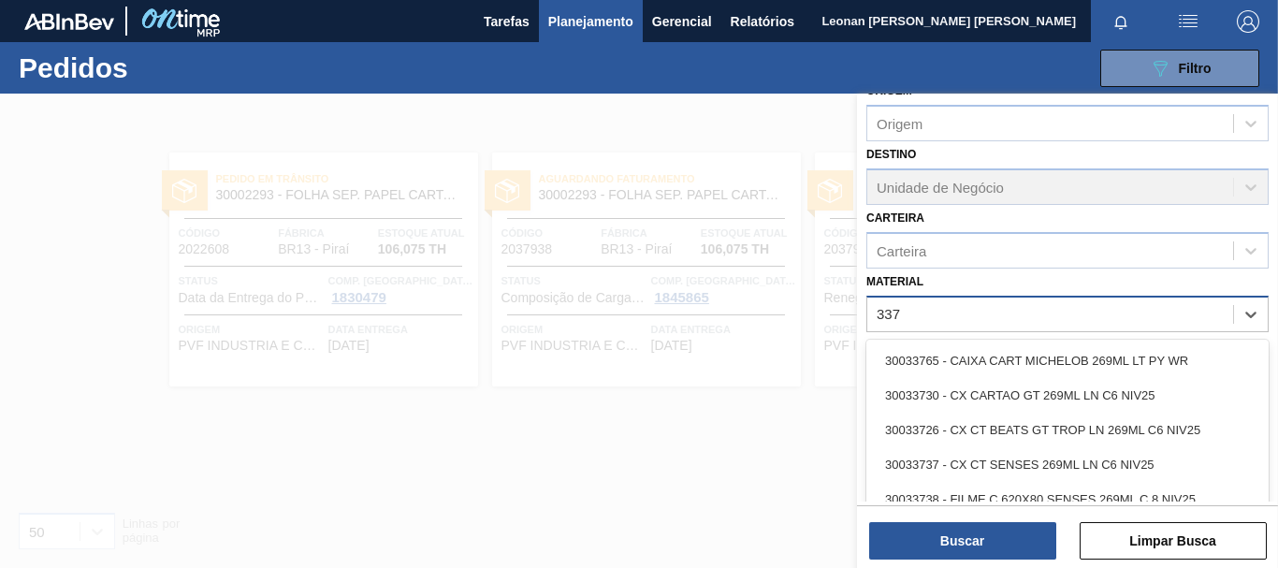
type input "3371"
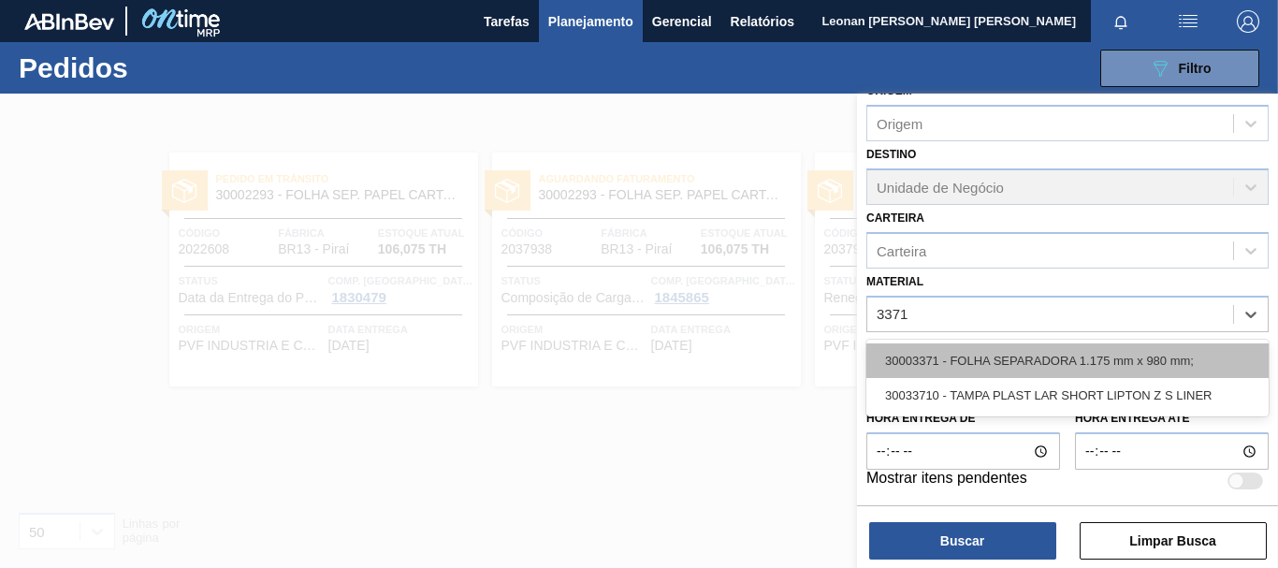
click at [984, 360] on div "30003371 - FOLHA SEPARADORA 1.175 mm x 980 mm;" at bounding box center [1067, 360] width 402 height 35
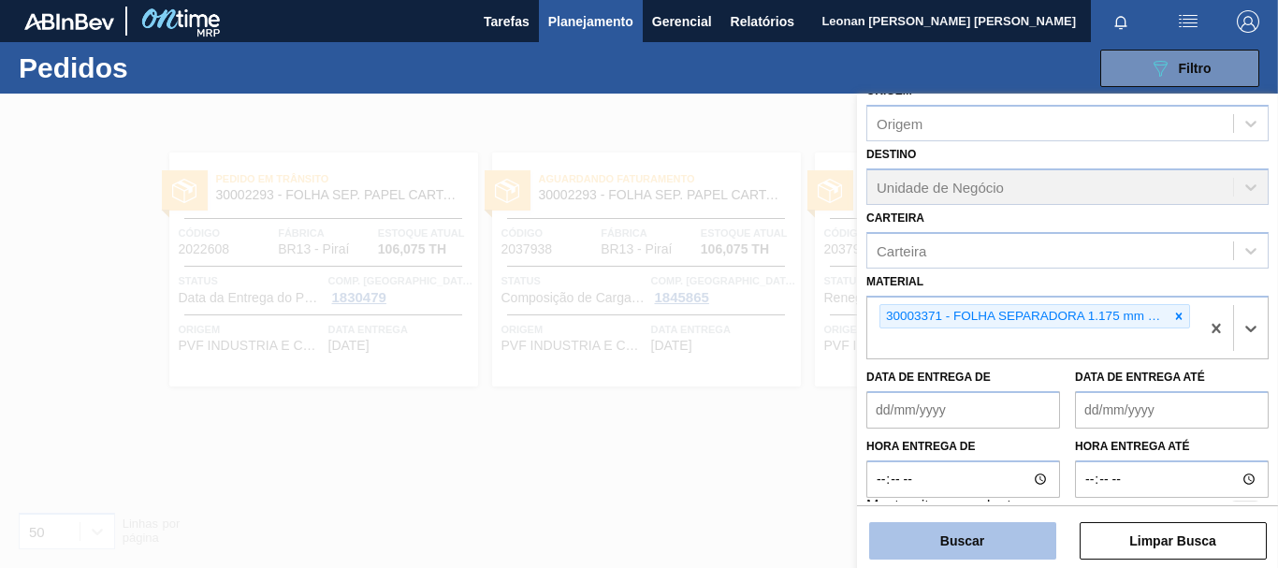
click at [982, 557] on button "Buscar" at bounding box center [962, 540] width 187 height 37
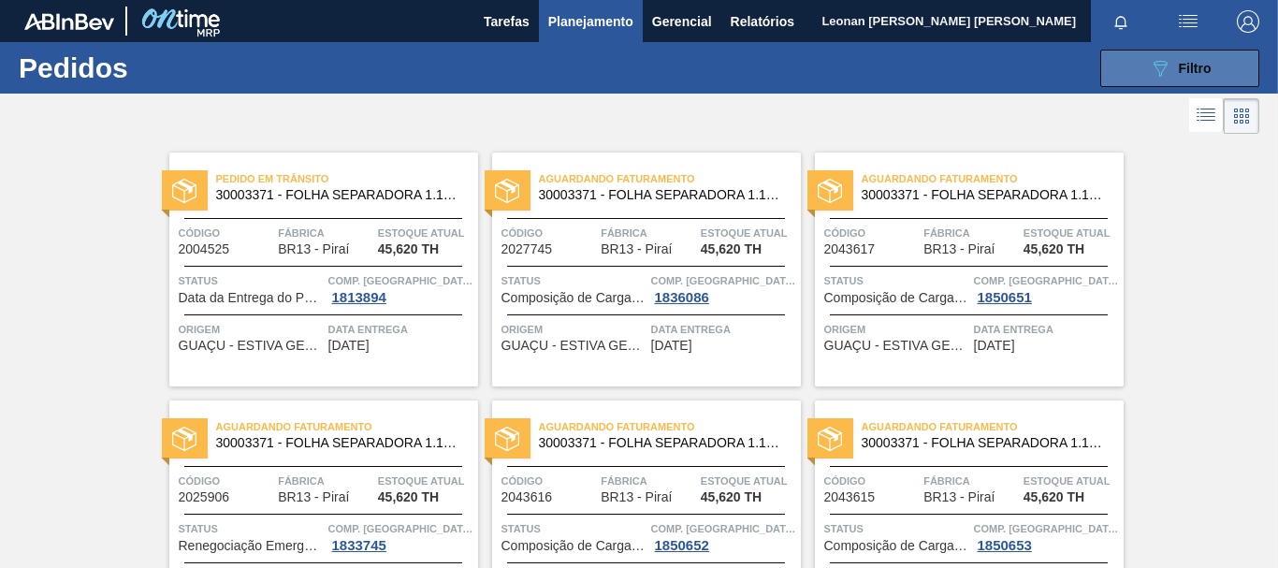
click at [1139, 67] on button "089F7B8B-B2A5-4AFE-B5C0-19BA573D28AC Filtro" at bounding box center [1179, 68] width 159 height 37
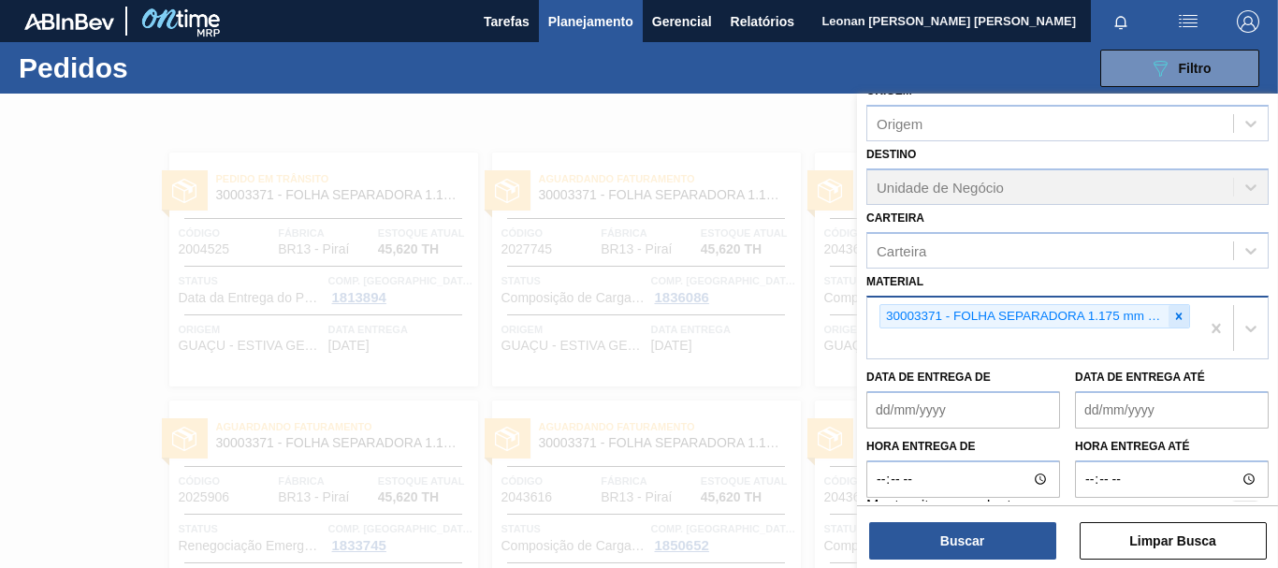
click at [1176, 318] on icon at bounding box center [1179, 316] width 7 height 7
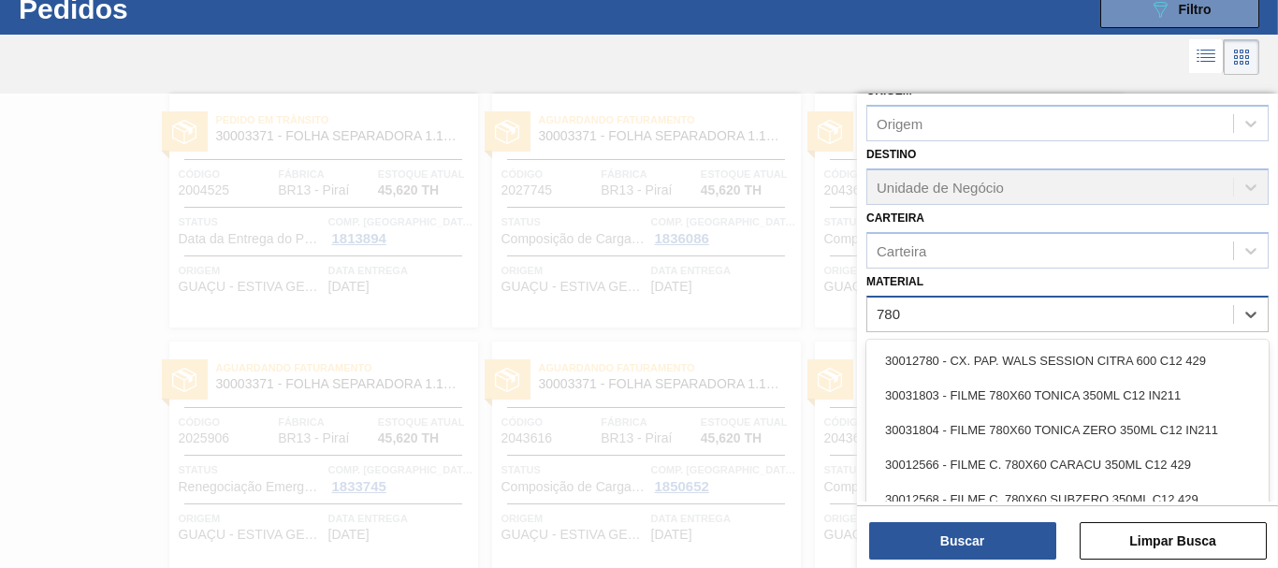
type input "7803"
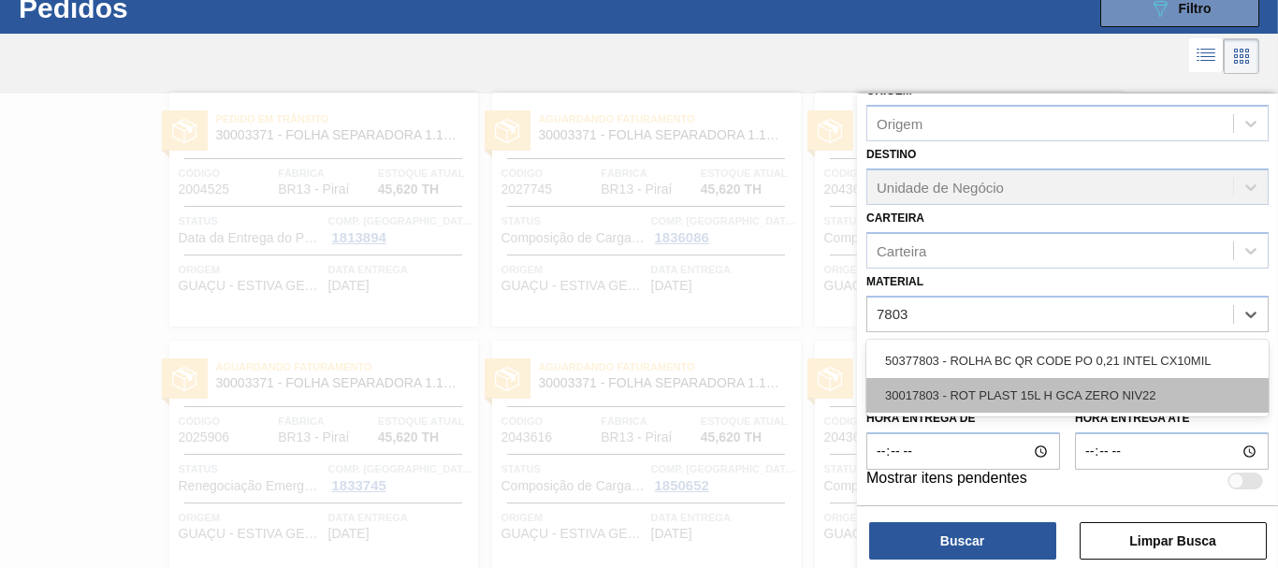
click at [1002, 396] on div "30017803 - ROT PLAST 15L H GCA ZERO NIV22" at bounding box center [1067, 395] width 402 height 35
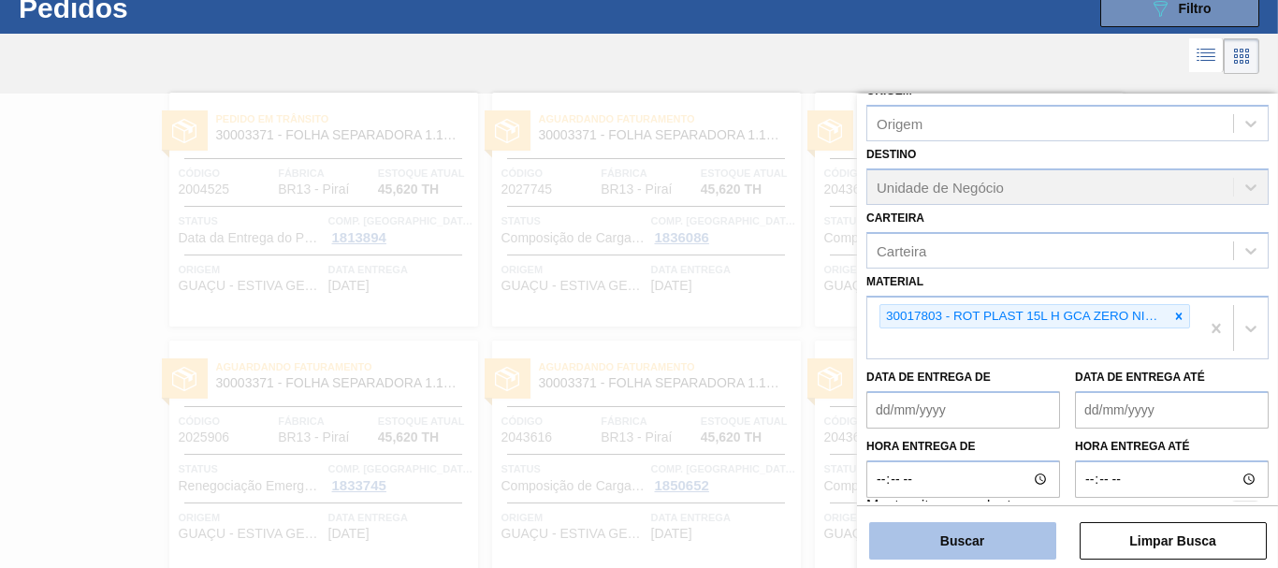
click at [997, 538] on button "Buscar" at bounding box center [962, 540] width 187 height 37
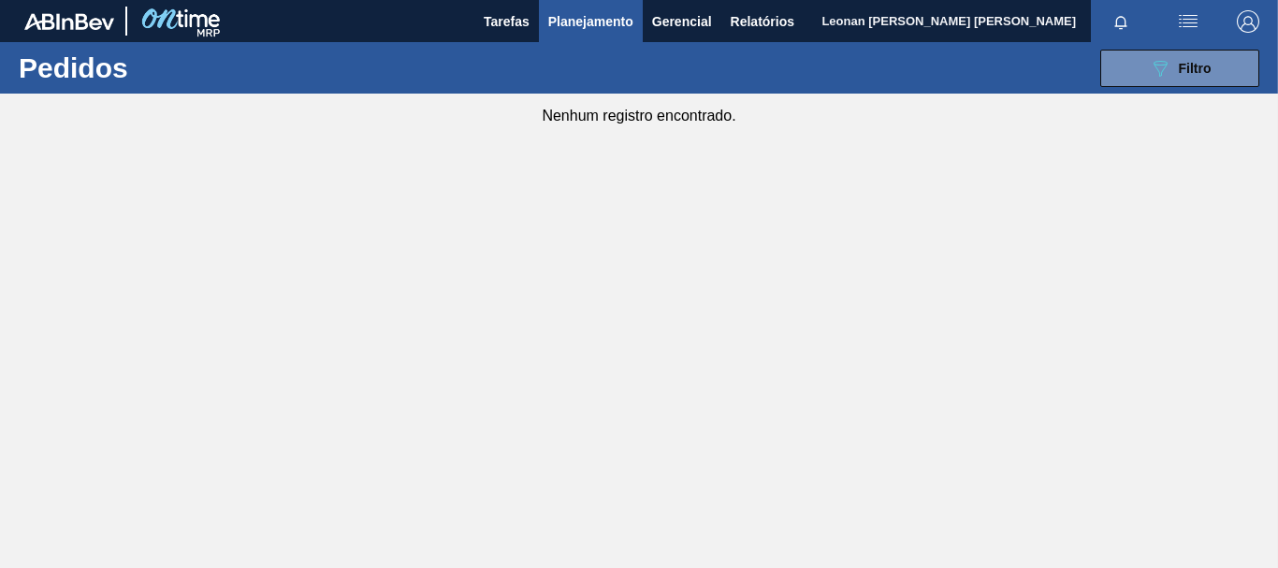
scroll to position [0, 0]
